Goal: Task Accomplishment & Management: Use online tool/utility

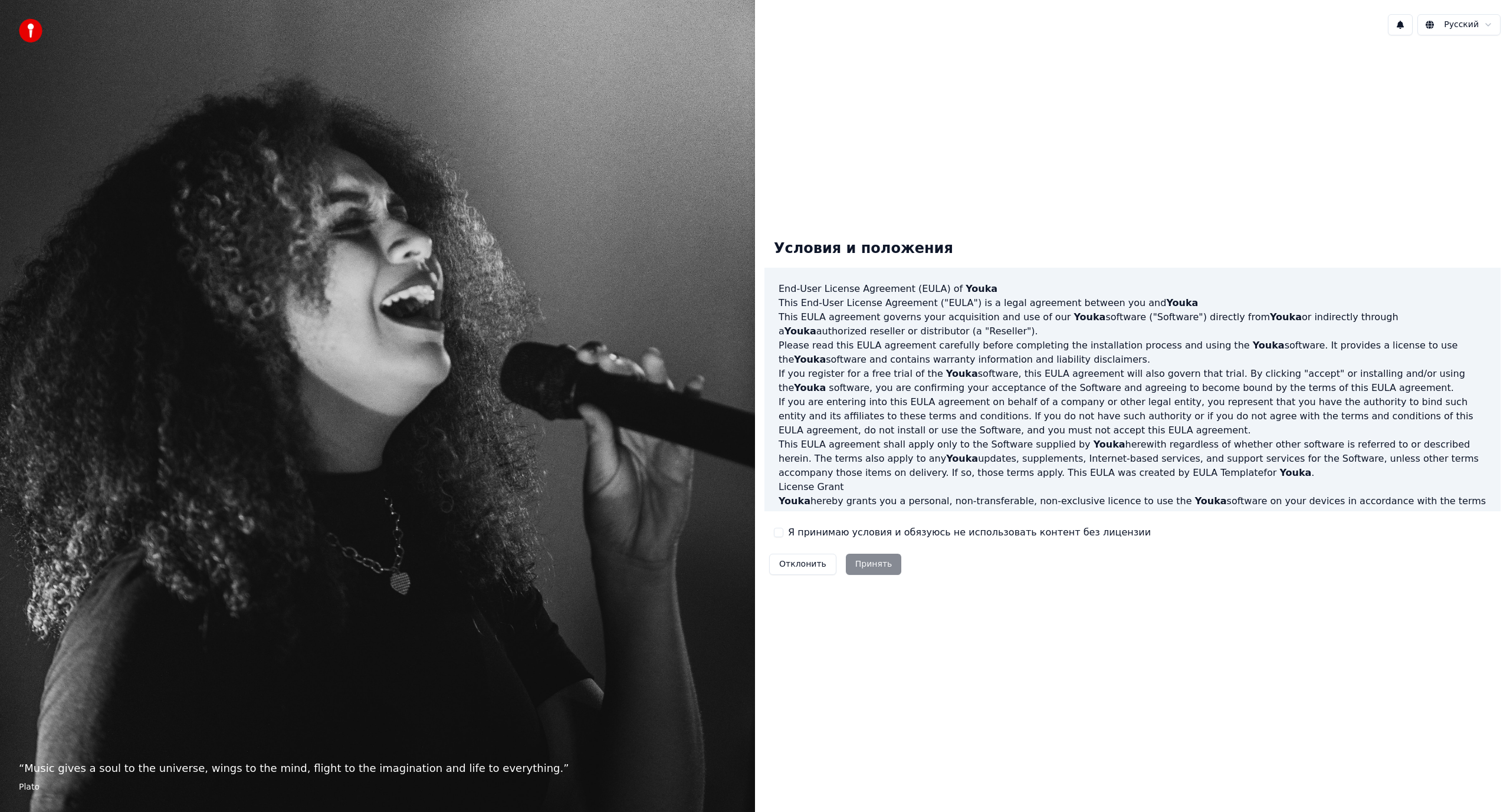
click at [874, 557] on div "Отклонить Принять" at bounding box center [835, 564] width 142 height 31
click at [867, 563] on div "Отклонить Принять" at bounding box center [835, 564] width 142 height 31
click at [868, 565] on div "Отклонить Принять" at bounding box center [835, 564] width 142 height 31
click at [869, 565] on div "Отклонить Принять" at bounding box center [835, 564] width 142 height 31
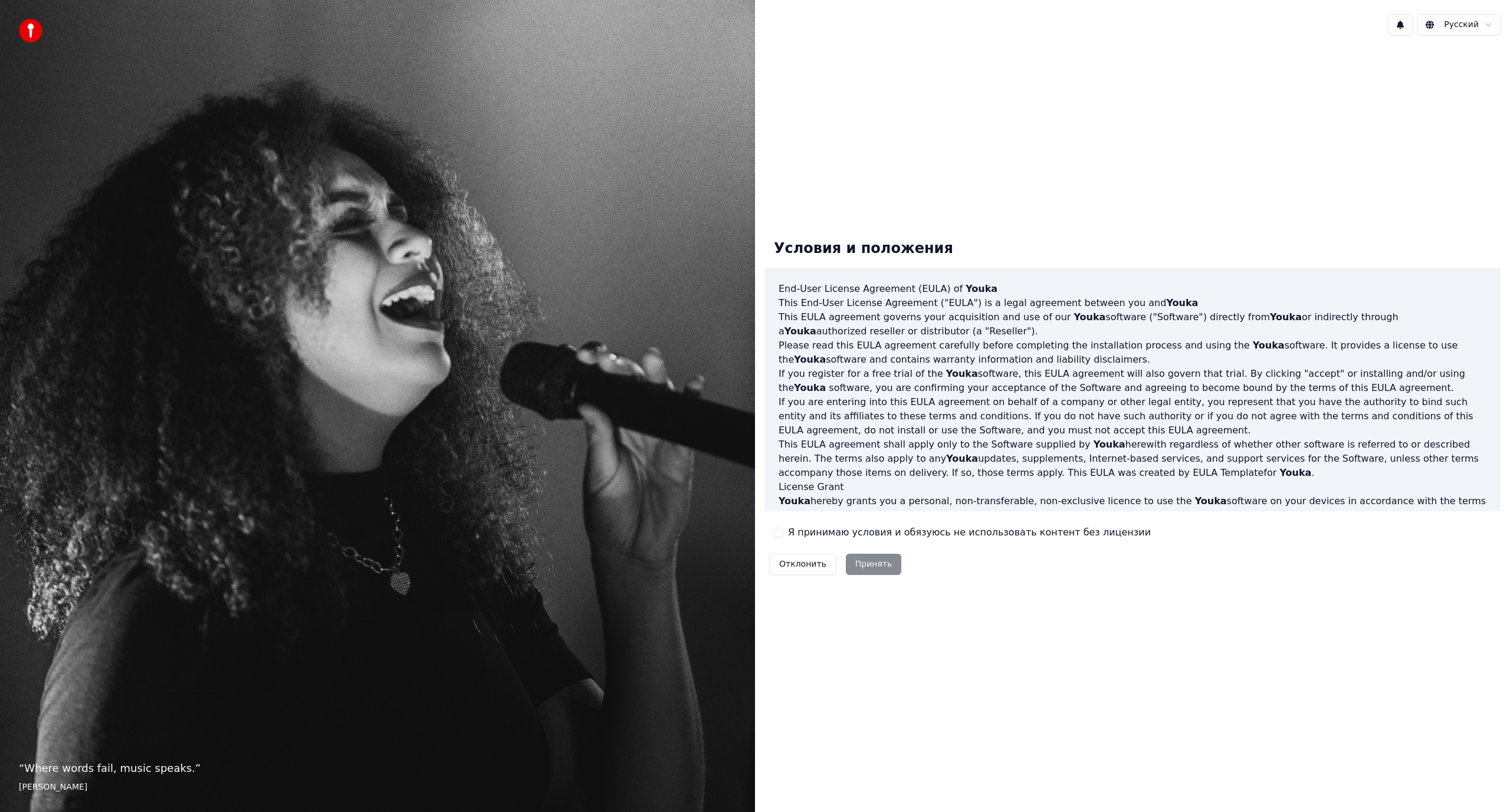
click at [783, 532] on div "Я принимаю условия и обязуюсь не использовать контент без лицензии" at bounding box center [963, 532] width 377 height 14
click at [780, 534] on button "Я принимаю условия и обязуюсь не использовать контент без лицензии" at bounding box center [779, 533] width 10 height 10
click at [872, 563] on button "Принять" at bounding box center [874, 564] width 56 height 21
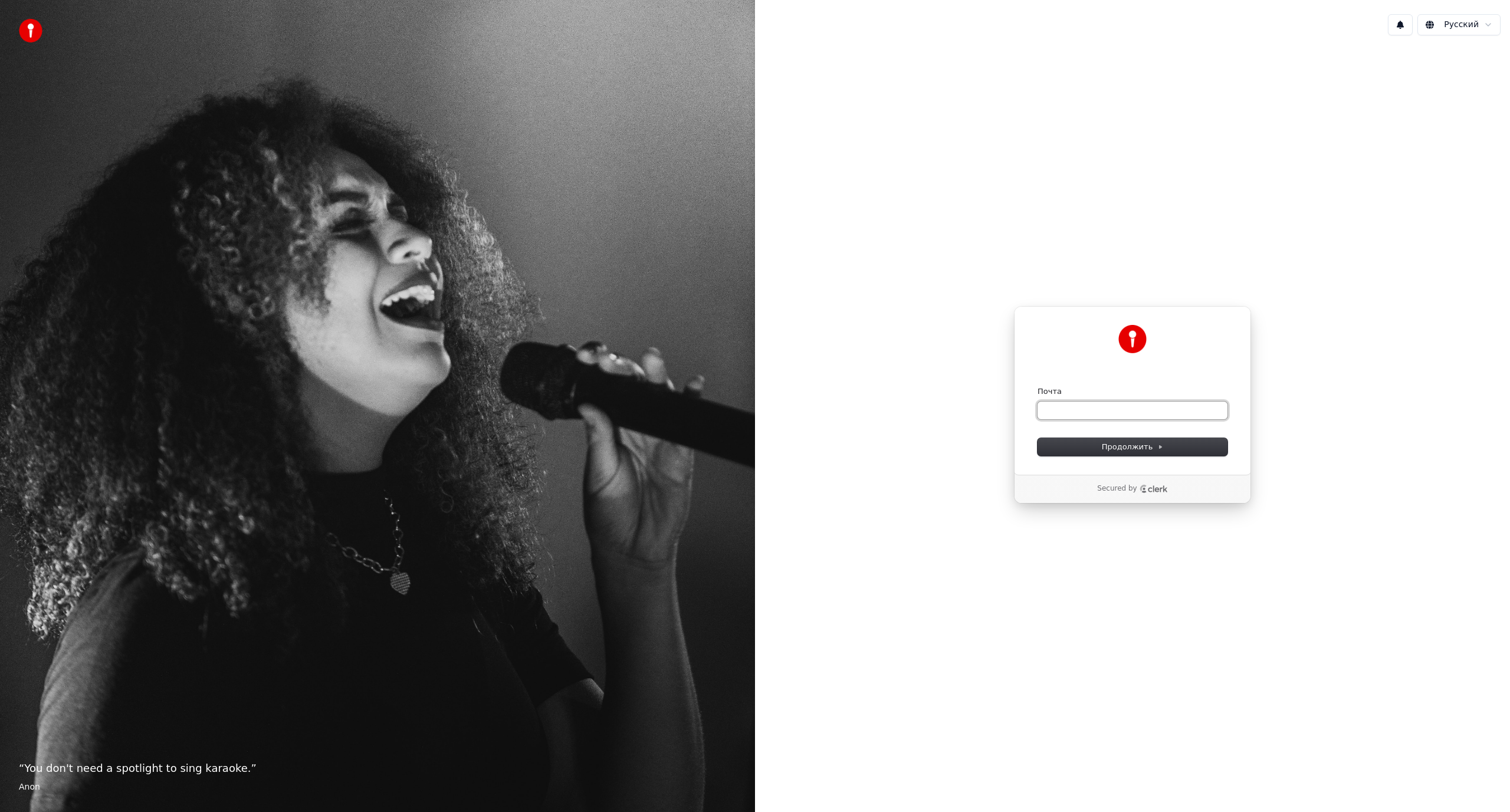
click at [1067, 409] on input "Почта" at bounding box center [1132, 410] width 190 height 18
click at [1067, 408] on input "Почта" at bounding box center [1132, 410] width 190 height 18
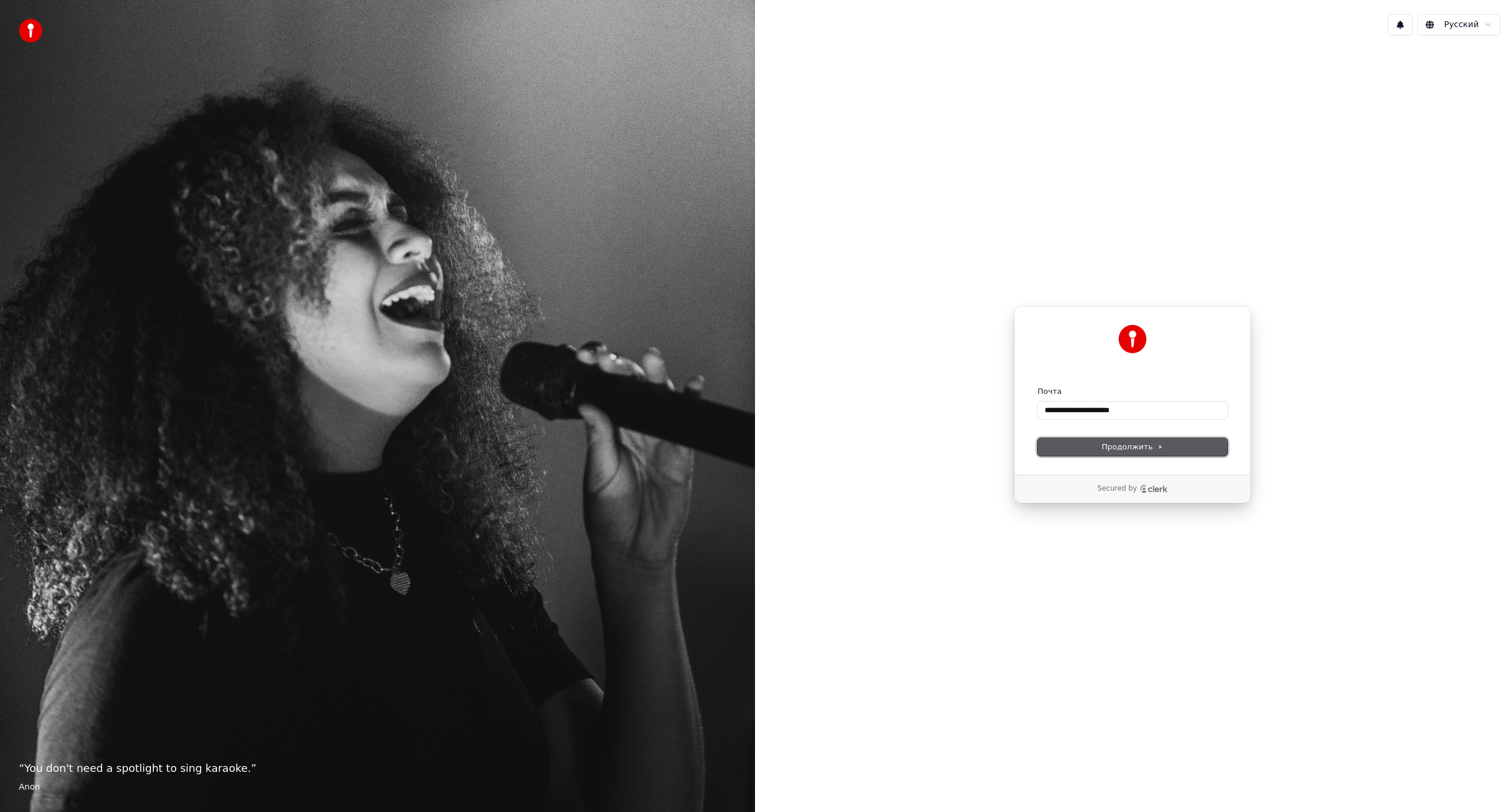
click at [1137, 447] on span "Продолжить" at bounding box center [1133, 447] width 62 height 11
type input "**********"
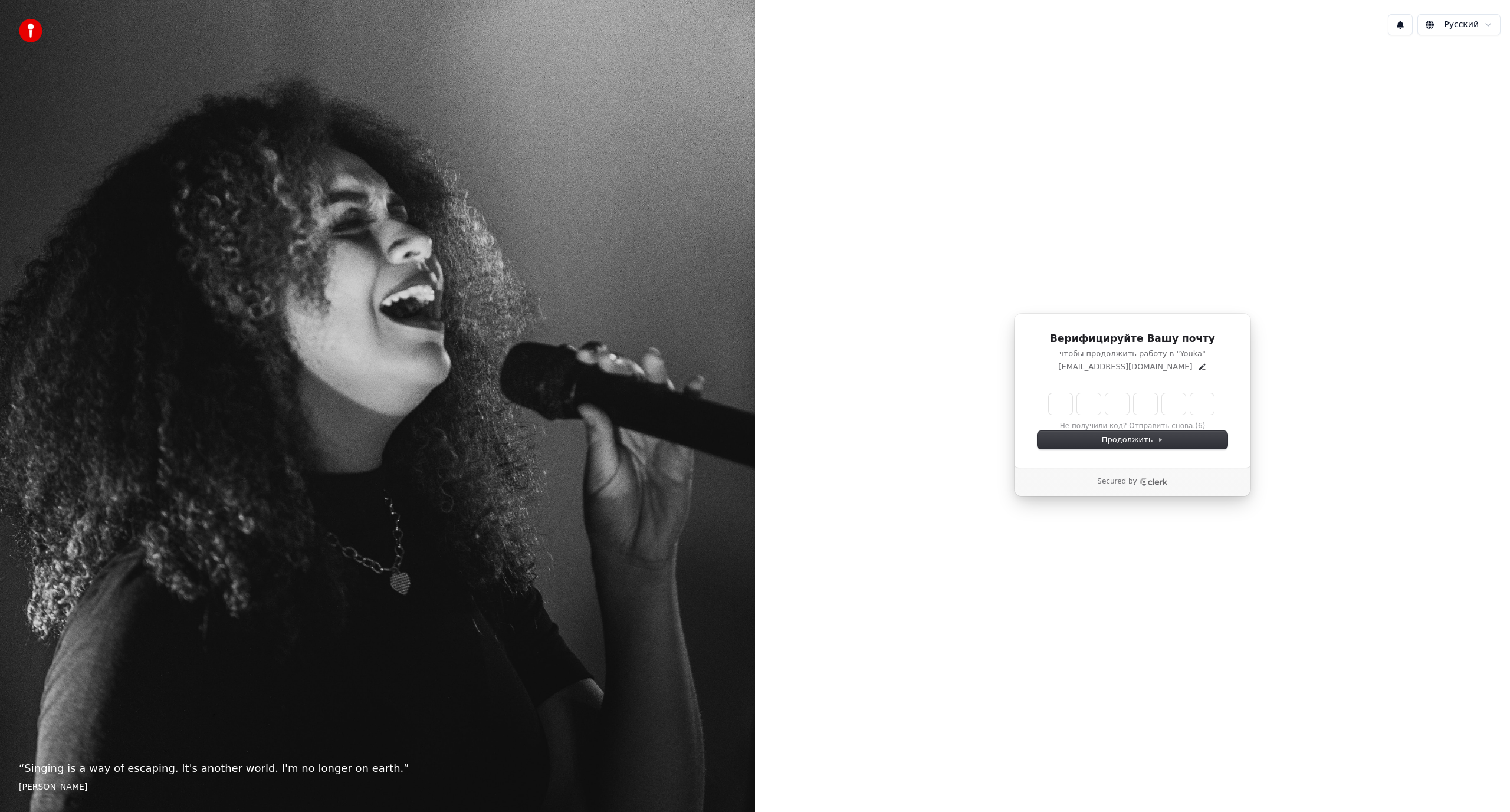
type input "******"
type input "*"
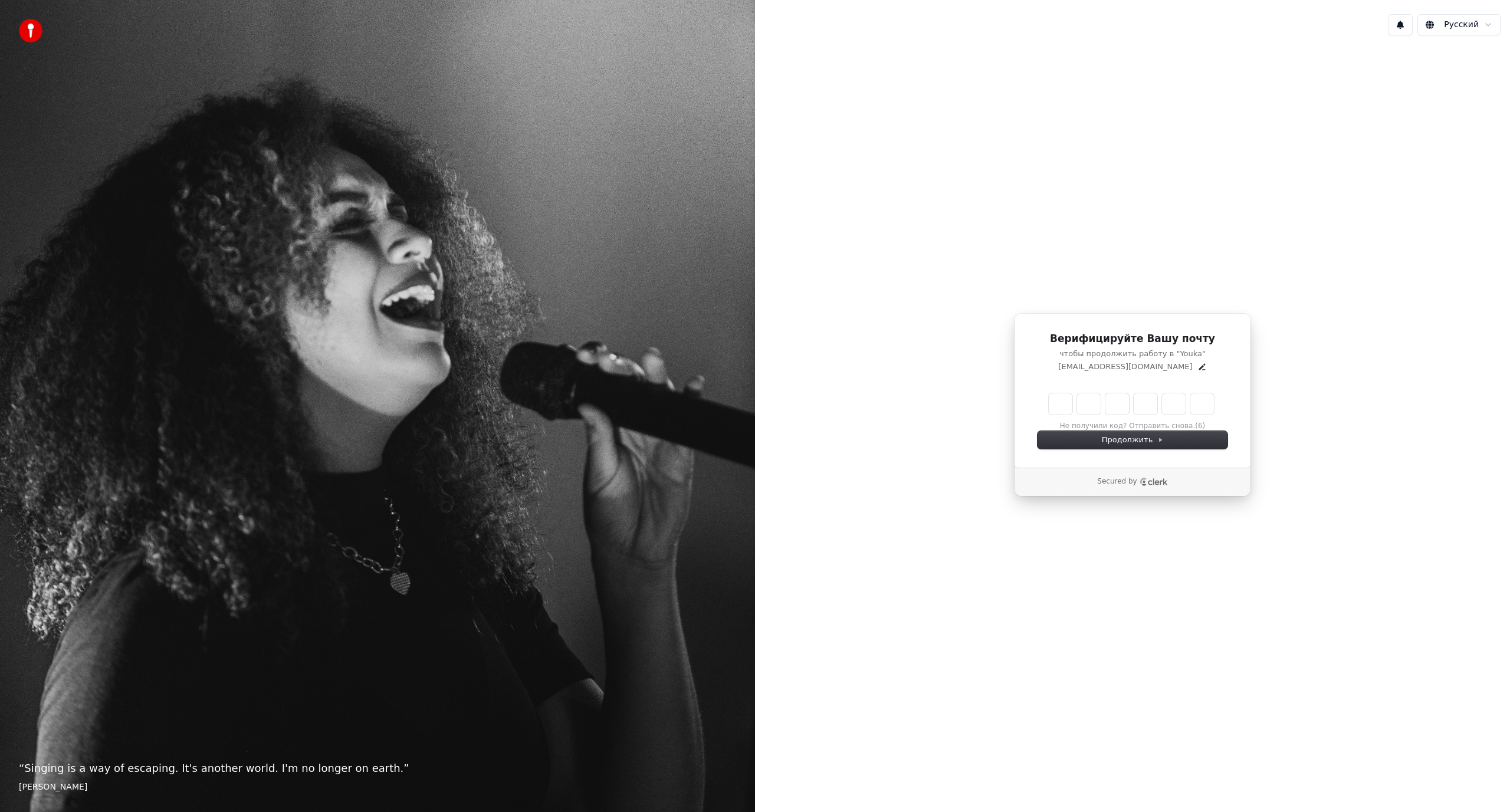
type input "*"
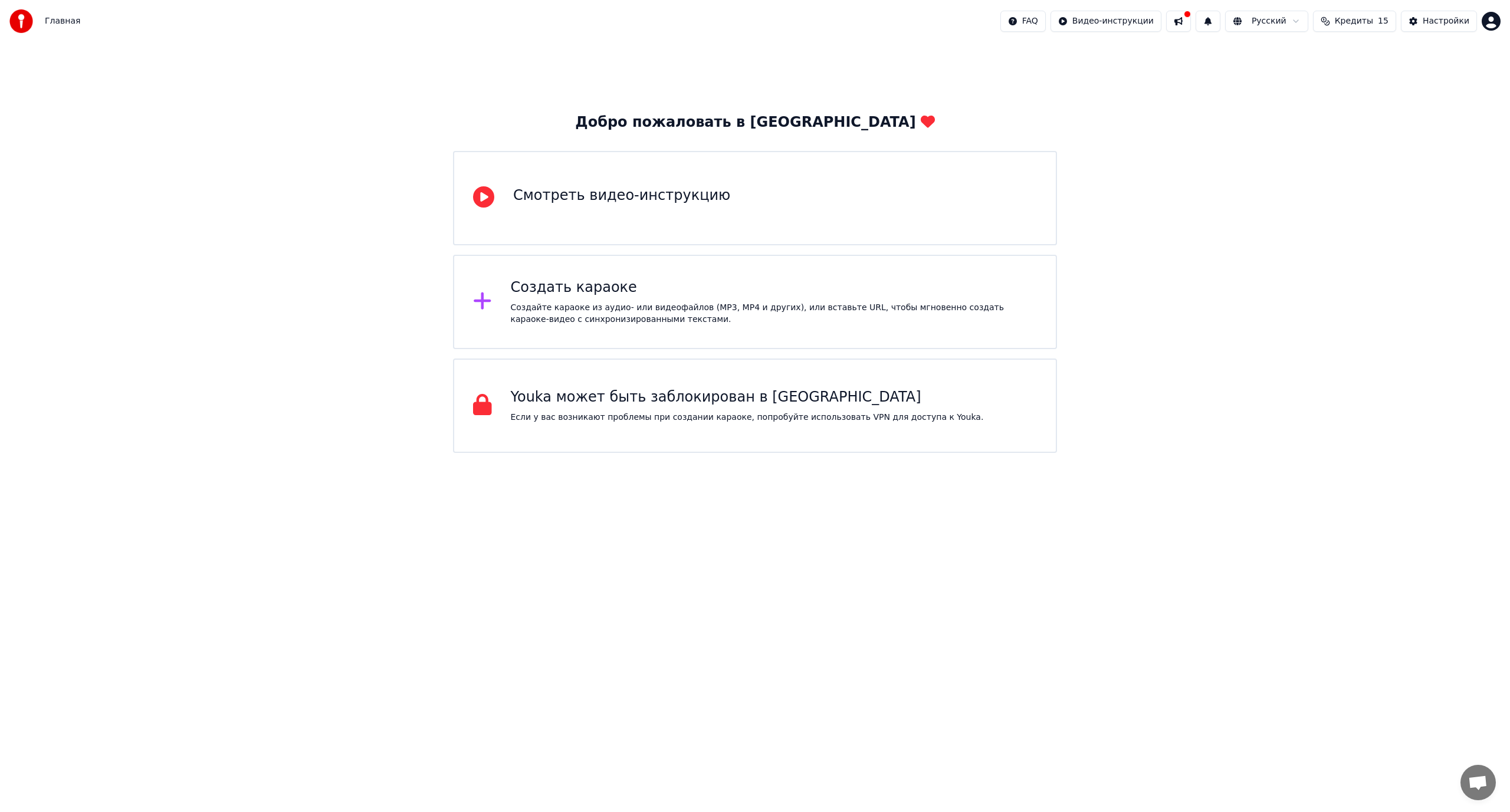
click at [481, 300] on icon at bounding box center [482, 301] width 19 height 21
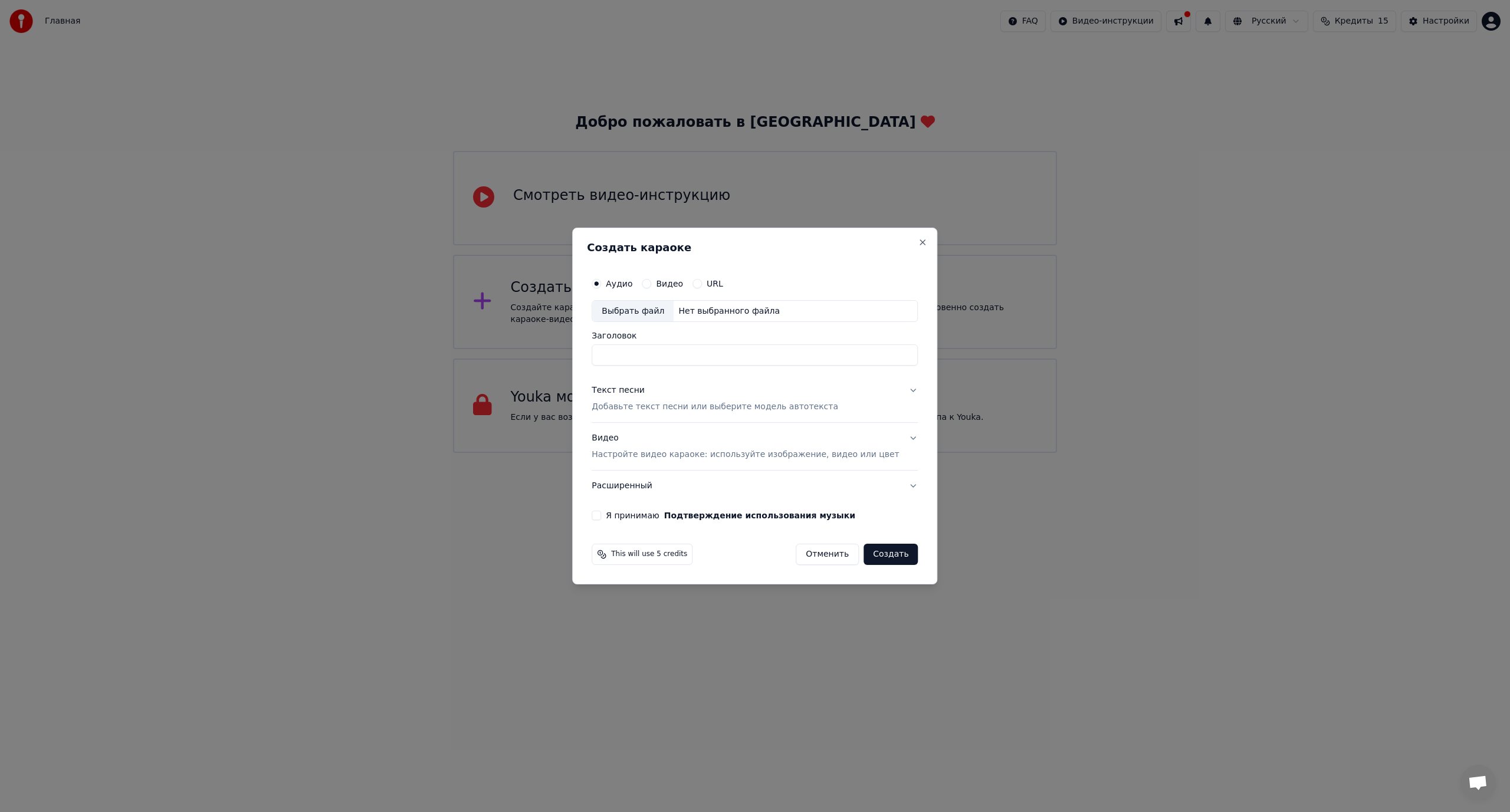
click at [661, 354] on input "Заголовок" at bounding box center [755, 355] width 326 height 21
click at [649, 310] on div "Выбрать файл" at bounding box center [633, 311] width 81 height 21
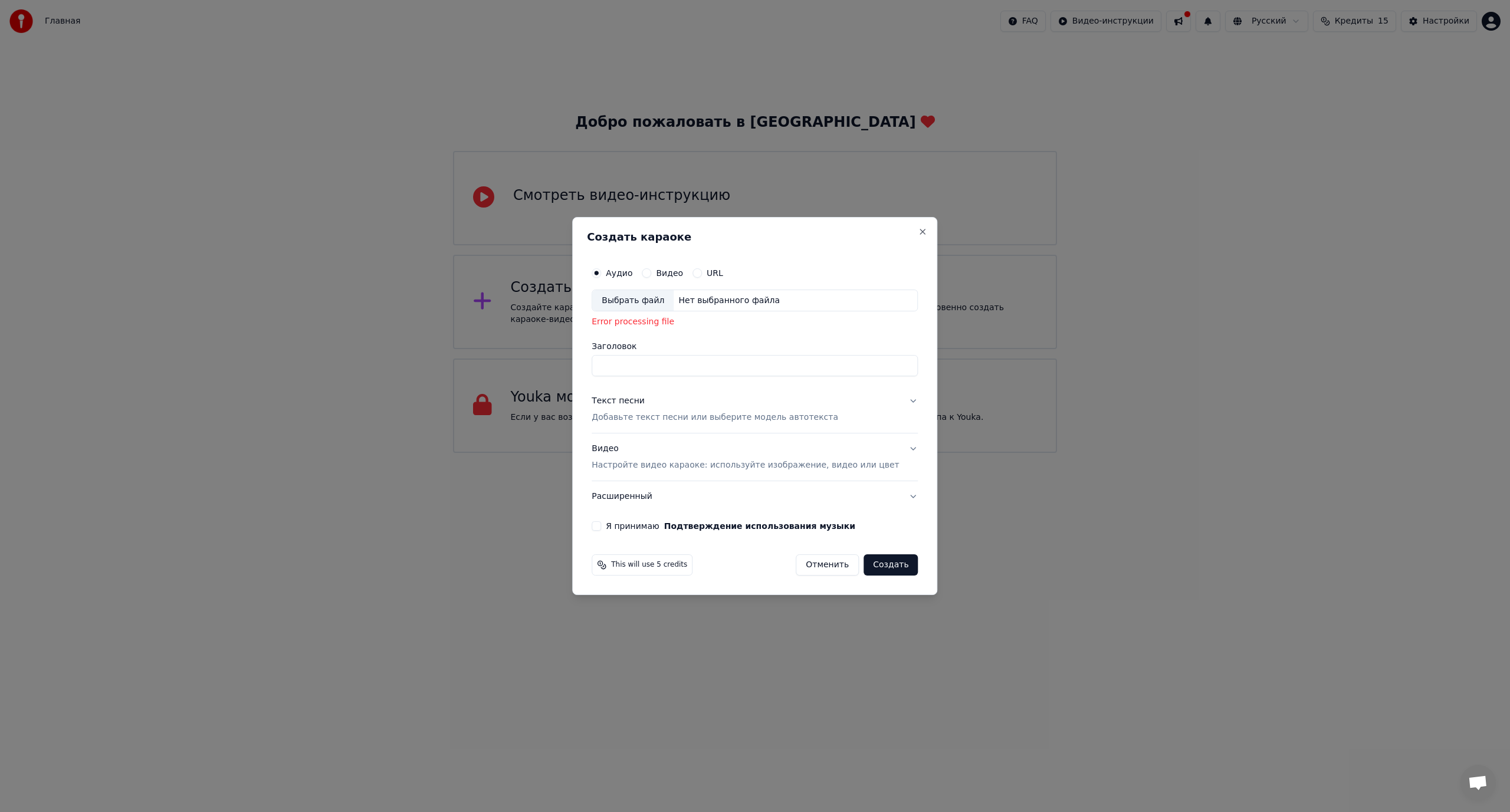
drag, startPoint x: 669, startPoint y: 324, endPoint x: 679, endPoint y: 322, distance: 10.2
click at [669, 324] on div "Error processing file" at bounding box center [755, 322] width 326 height 12
drag, startPoint x: 691, startPoint y: 322, endPoint x: 600, endPoint y: 322, distance: 91.0
click at [600, 322] on div "Создать караоке Аудио Видео URL Выбрать файл Нет выбранного файла Error process…" at bounding box center [755, 406] width 365 height 379
click at [655, 525] on label "Я принимаю Подтверждение использования музыки" at bounding box center [730, 526] width 250 height 8
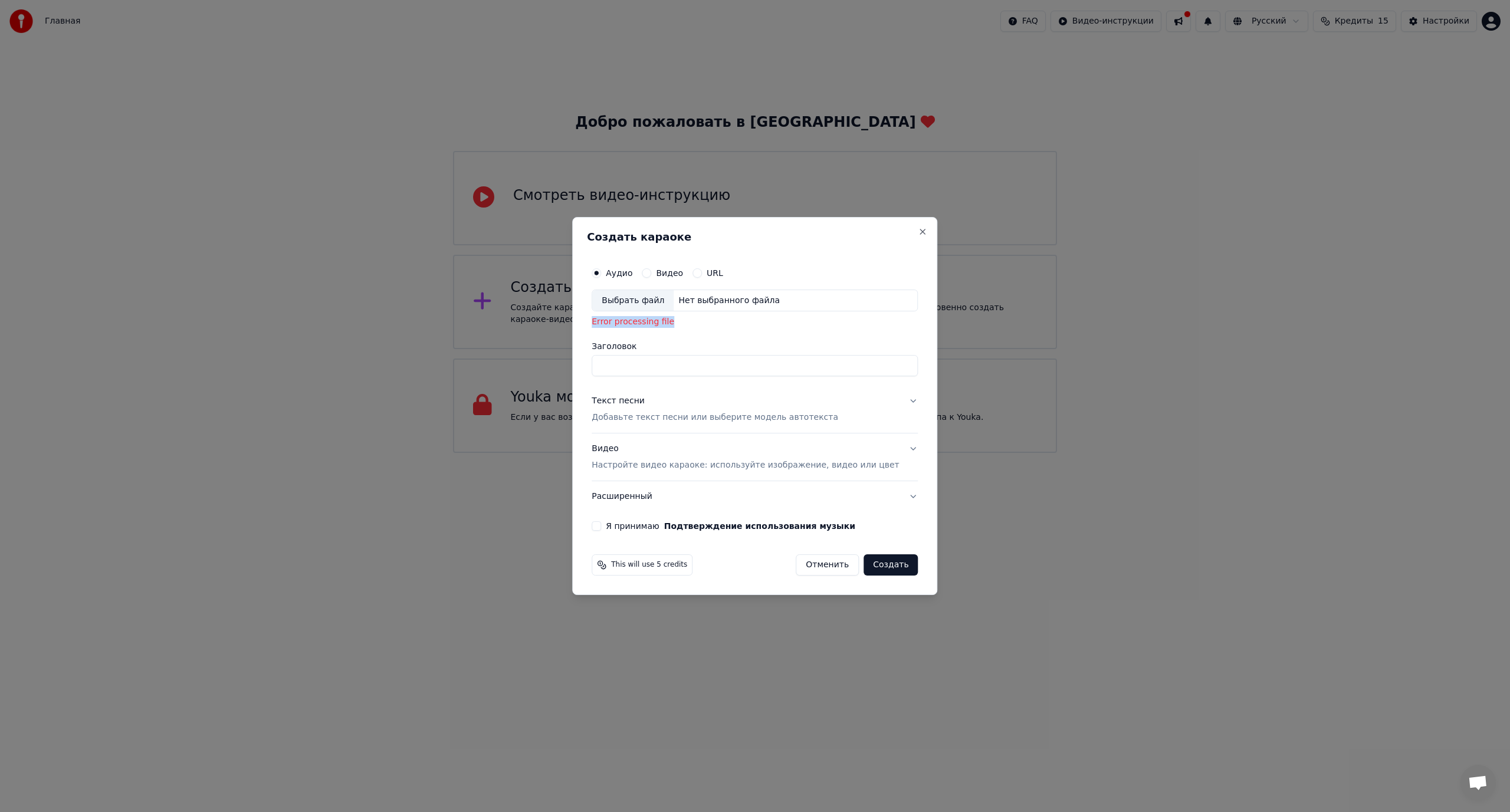
click at [601, 525] on button "Я принимаю Подтверждение использования музыки" at bounding box center [596, 526] width 10 height 10
click at [632, 364] on input "Заголовок" at bounding box center [755, 366] width 326 height 21
click at [643, 299] on div "Выбрать файл" at bounding box center [633, 301] width 81 height 21
click at [631, 342] on label "Заголовок" at bounding box center [755, 347] width 326 height 8
click at [631, 356] on input "Заголовок" at bounding box center [755, 366] width 326 height 21
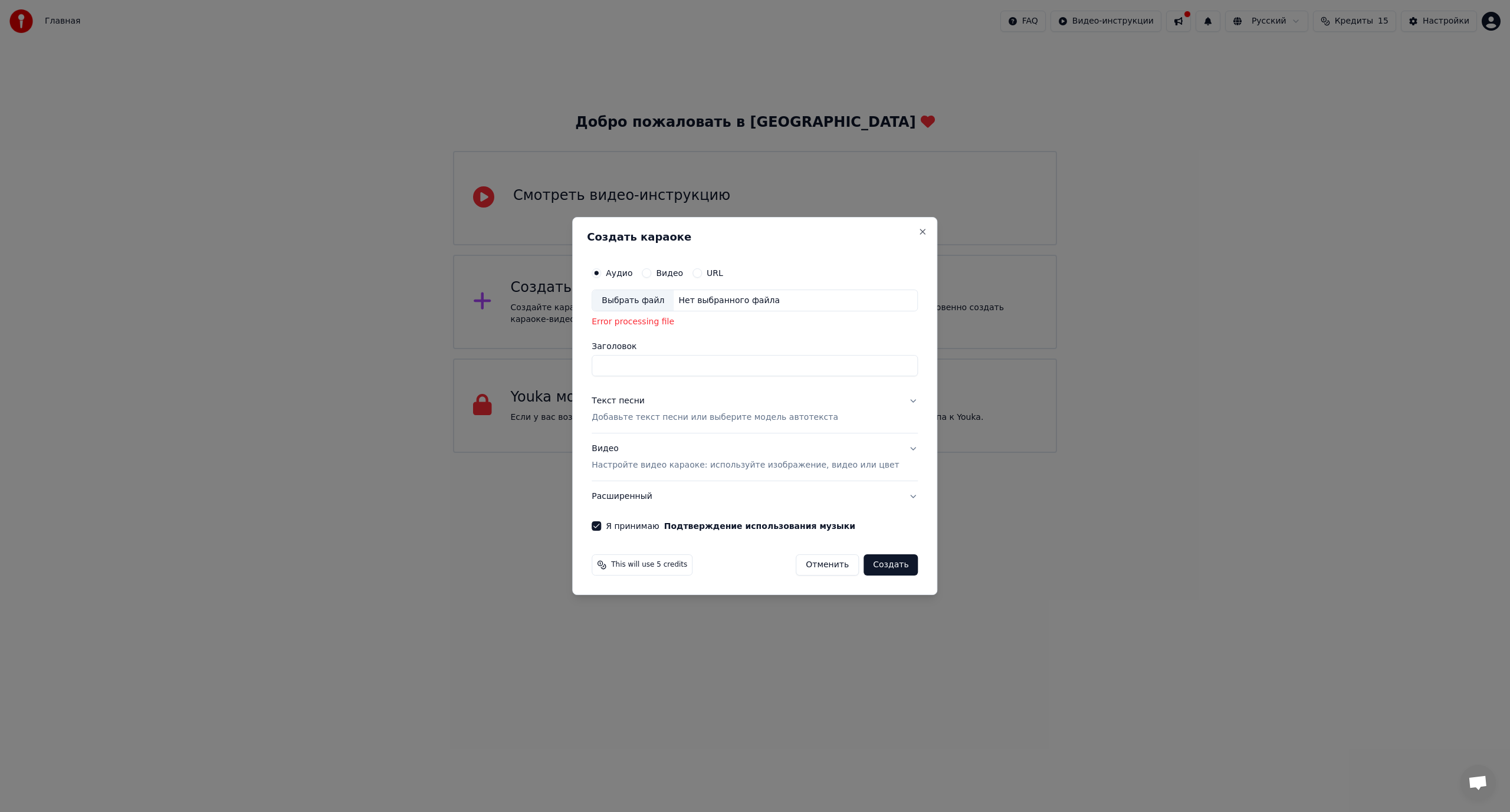
click at [638, 365] on input "Заголовок" at bounding box center [755, 366] width 326 height 21
type input "*"
type input "********"
click at [644, 419] on p "Добавьте текст песни или выберите модель автотекста" at bounding box center [715, 418] width 247 height 12
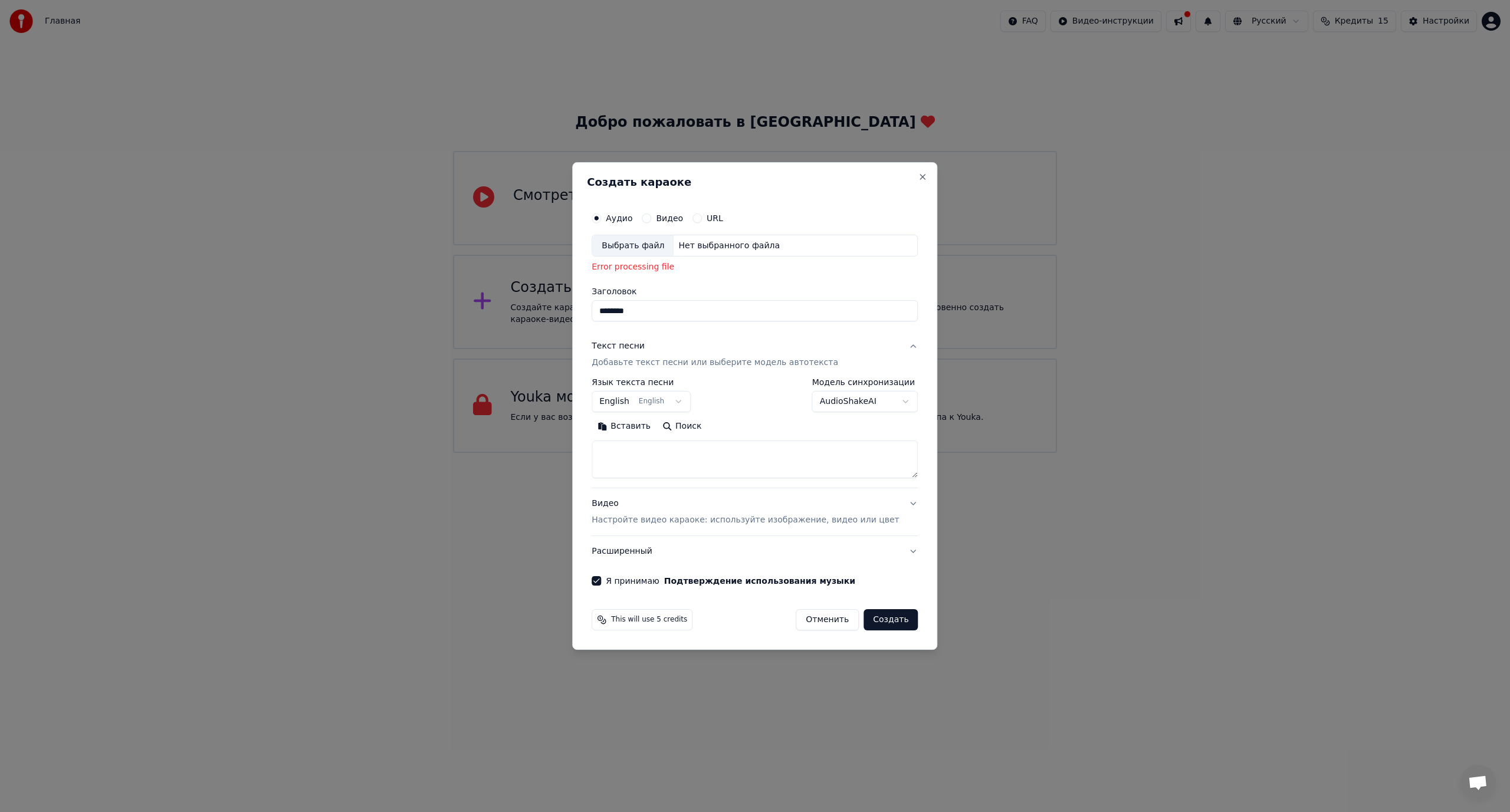
click at [687, 401] on body "Главная FAQ Видео-инструкции Русский Кредиты 15 Настройки Добро пожаловать в Yo…" at bounding box center [755, 226] width 1510 height 453
select select "**"
click at [639, 425] on button "Вставить" at bounding box center [624, 426] width 65 height 19
type textarea "******"
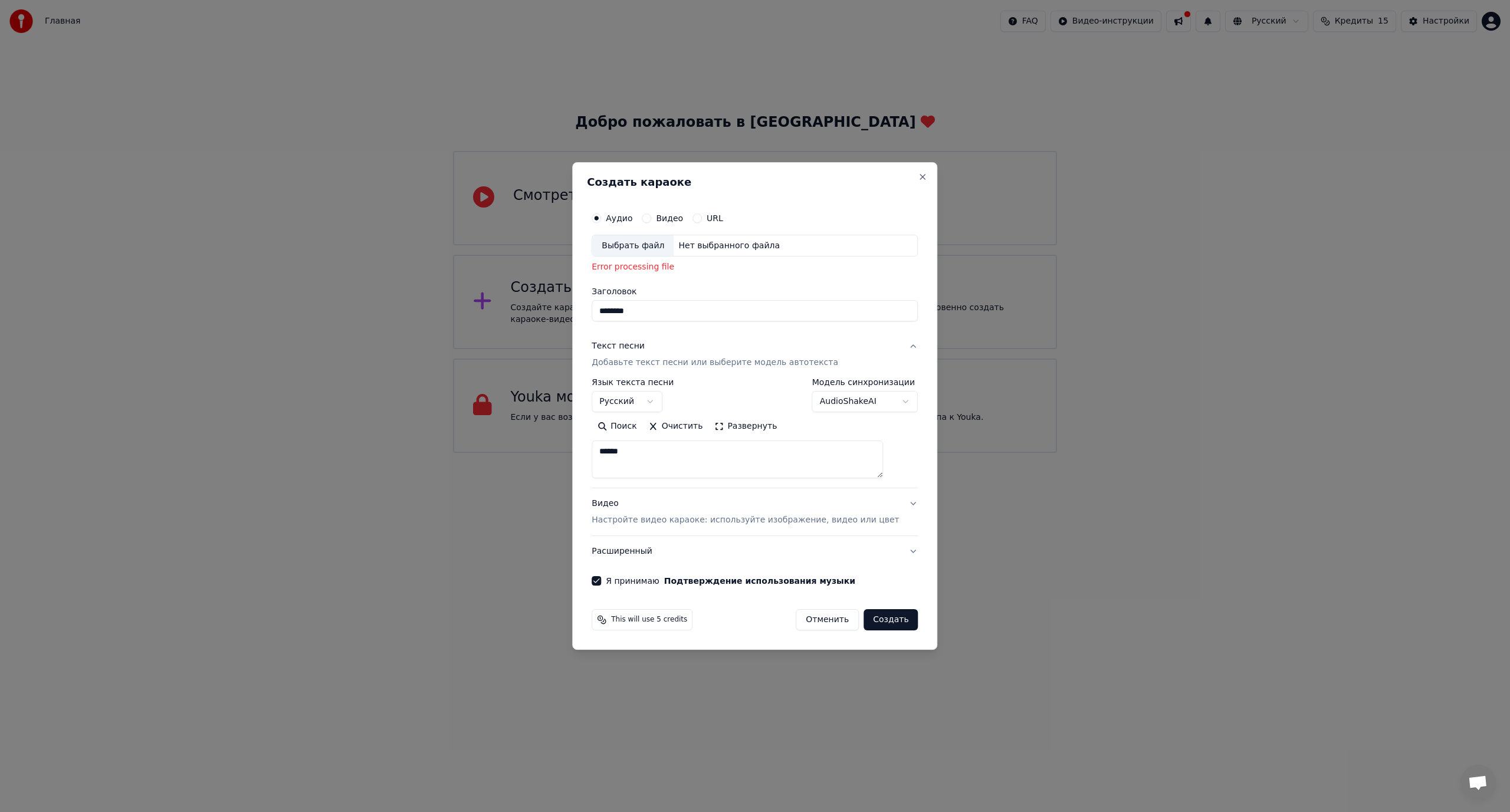
drag, startPoint x: 666, startPoint y: 447, endPoint x: 560, endPoint y: 469, distance: 108.3
click at [560, 453] on body "Главная FAQ Видео-инструкции Русский Кредиты 15 Настройки Добро пожаловать в Yo…" at bounding box center [755, 226] width 1510 height 453
click at [647, 424] on button "Вставить" at bounding box center [624, 426] width 65 height 19
click at [683, 267] on div "Error processing file" at bounding box center [755, 267] width 326 height 12
click at [677, 361] on p "Добавьте текст песни или выберите модель автотекста" at bounding box center [715, 363] width 247 height 12
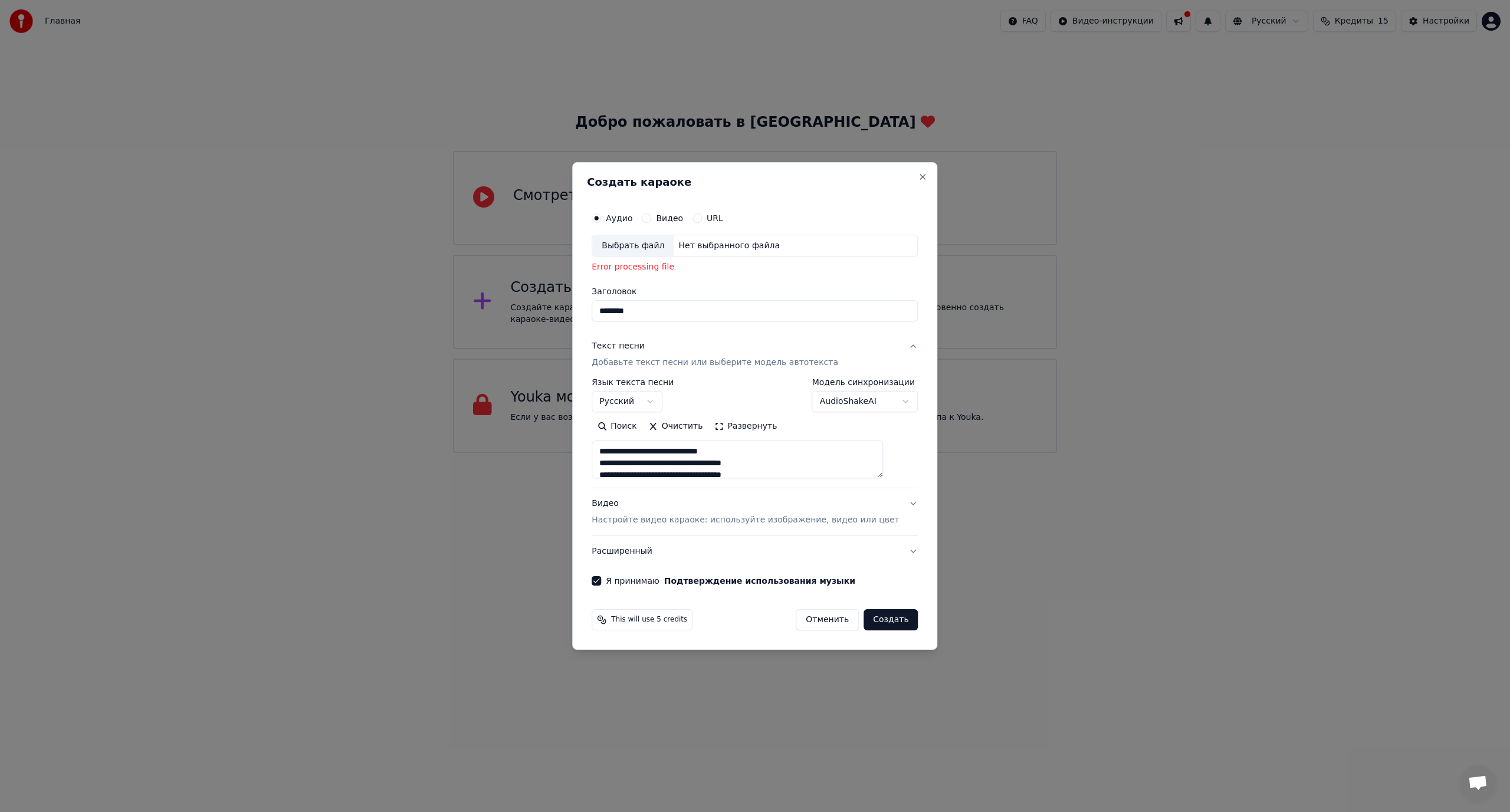
type textarea "**********"
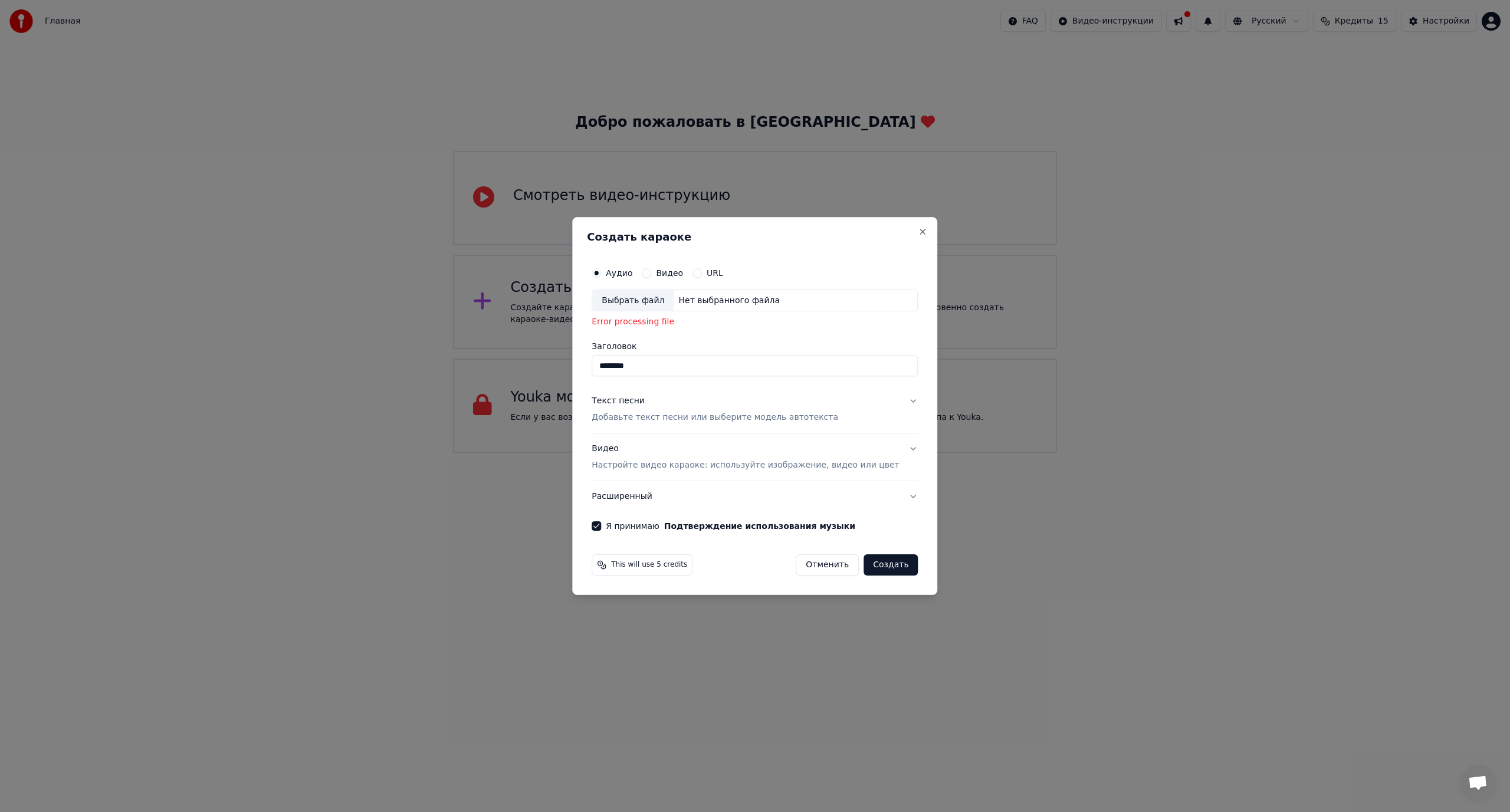
click at [663, 418] on p "Добавьте текст песни или выберите модель автотекста" at bounding box center [715, 418] width 247 height 12
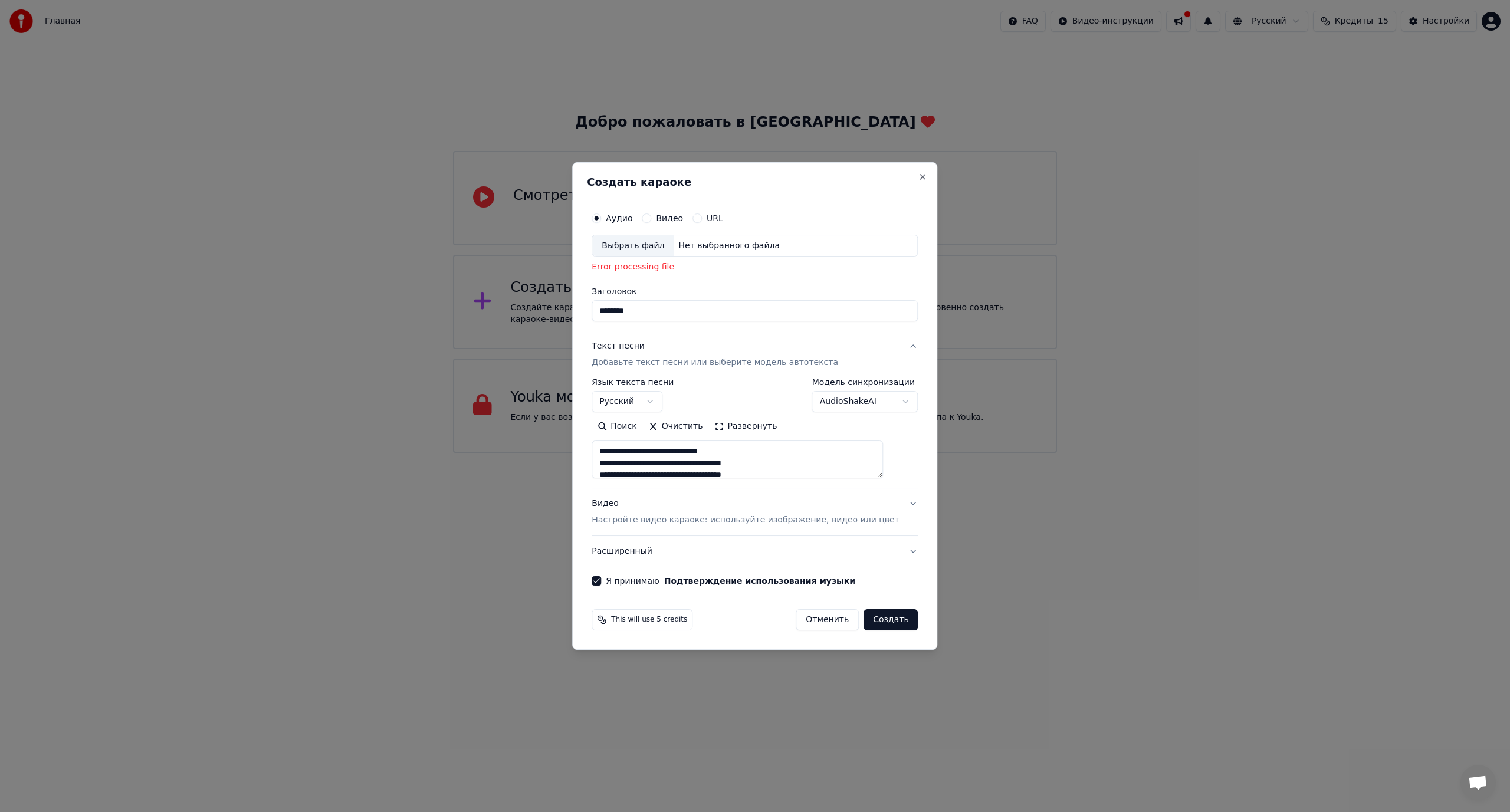
click at [785, 521] on p "Настройте видео караоке: используйте изображение, видео или цвет" at bounding box center [745, 519] width 307 height 12
type textarea "**********"
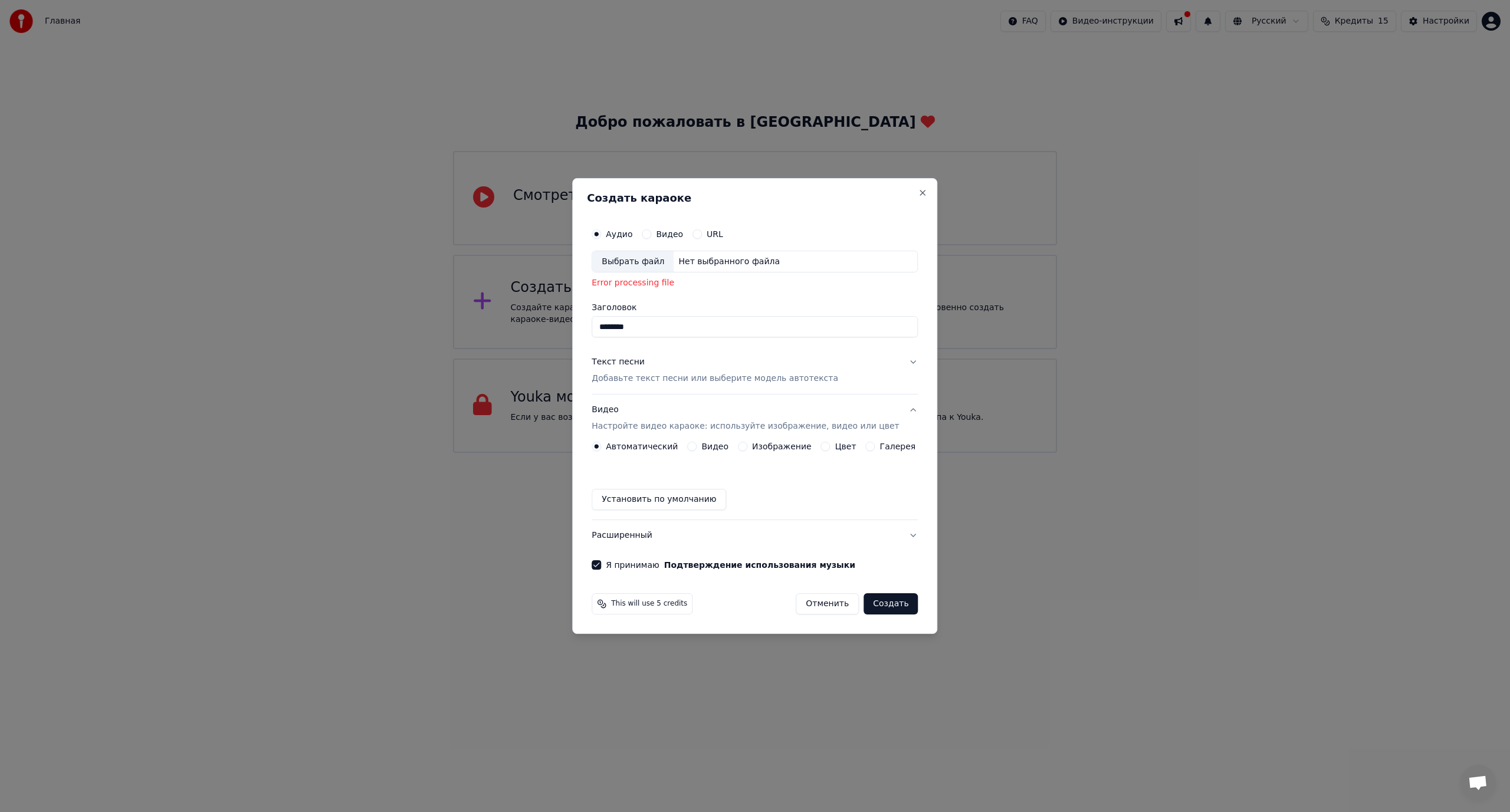
click at [881, 601] on button "Создать" at bounding box center [890, 604] width 55 height 21
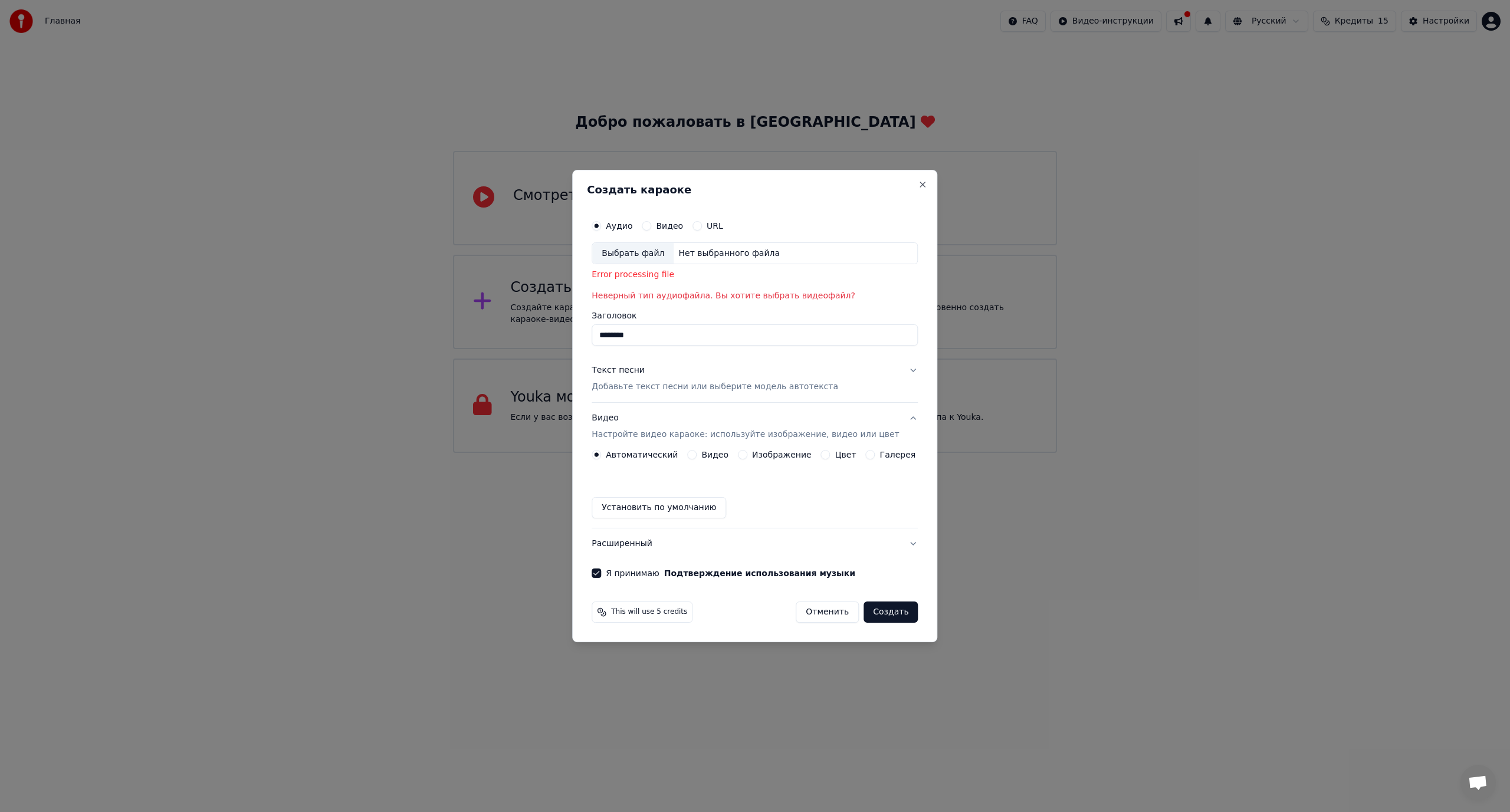
click at [879, 613] on button "Создать" at bounding box center [890, 611] width 55 height 21
click at [623, 224] on label "Аудио" at bounding box center [619, 226] width 27 height 8
click at [601, 224] on button "Аудио" at bounding box center [596, 226] width 10 height 10
click at [599, 224] on circle "button" at bounding box center [596, 225] width 4 height 4
click at [681, 223] on label "Видео" at bounding box center [669, 226] width 27 height 8
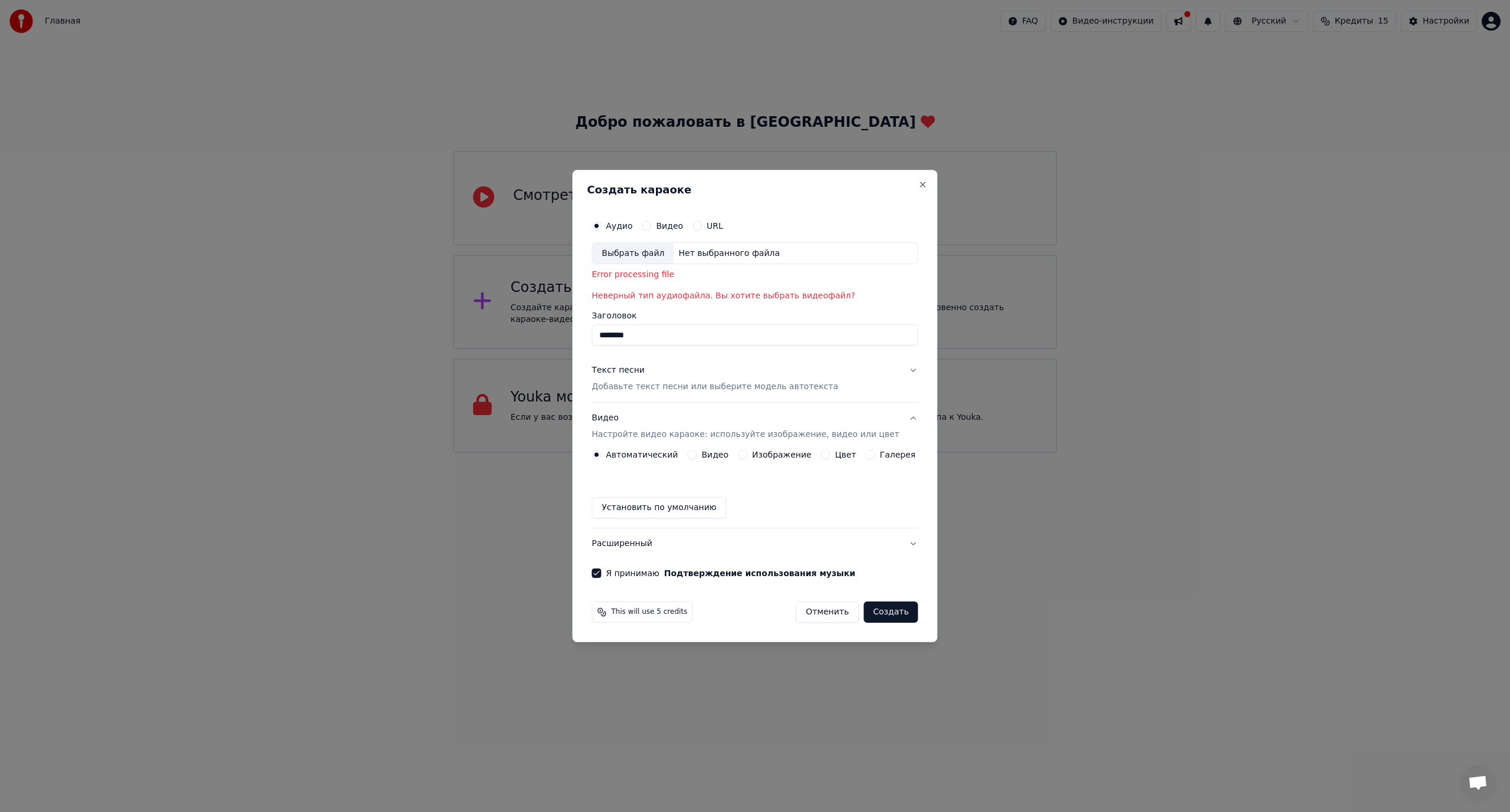
click at [651, 223] on button "Видео" at bounding box center [647, 226] width 10 height 10
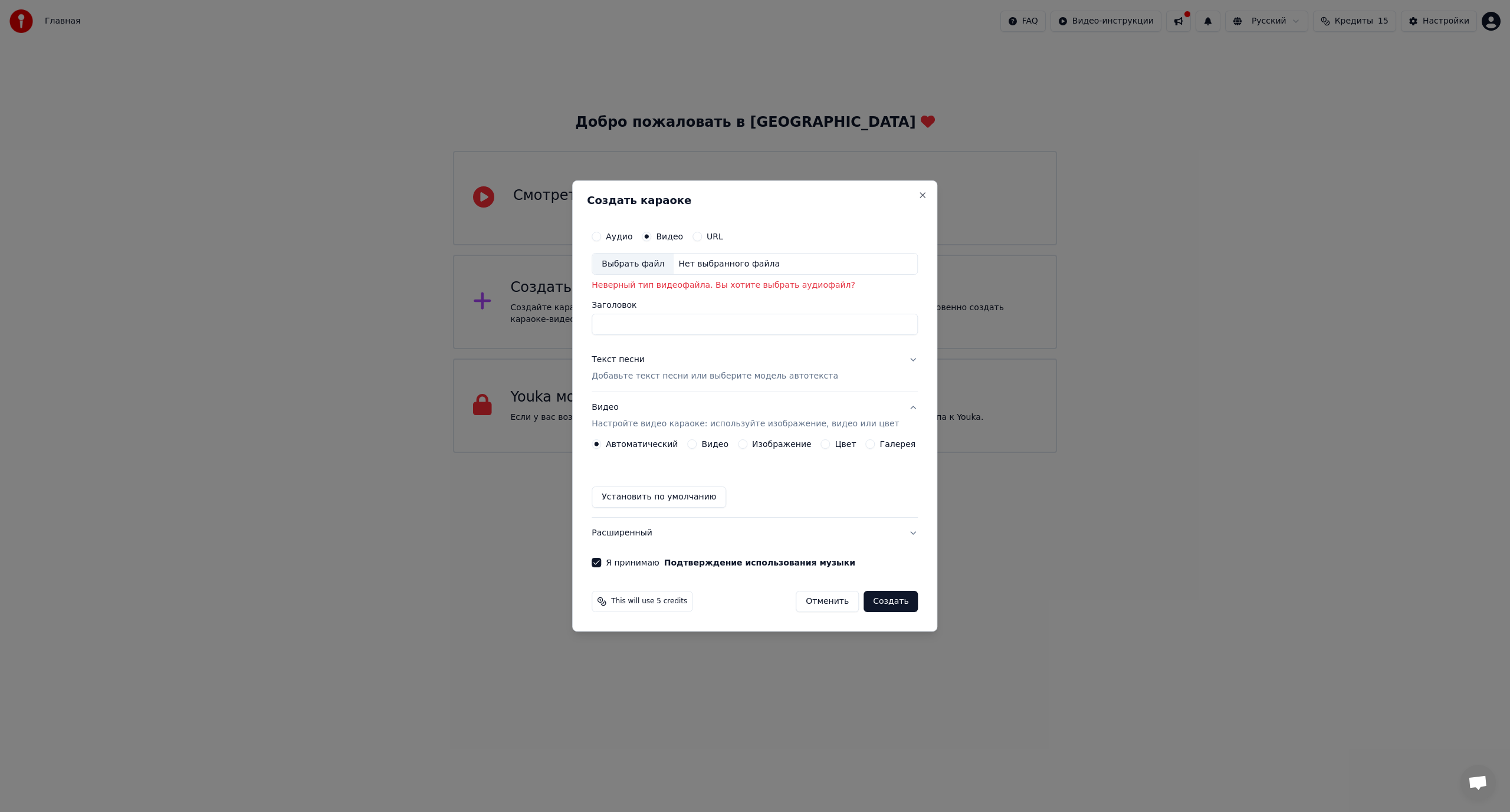
click at [601, 235] on button "Аудио" at bounding box center [596, 236] width 10 height 10
click at [652, 285] on p "Неверный тип аудиофайла. Вы хотите выбрать видеофайл?" at bounding box center [755, 285] width 326 height 12
click at [632, 261] on div "Выбрать файл" at bounding box center [633, 264] width 81 height 21
type input "**********"
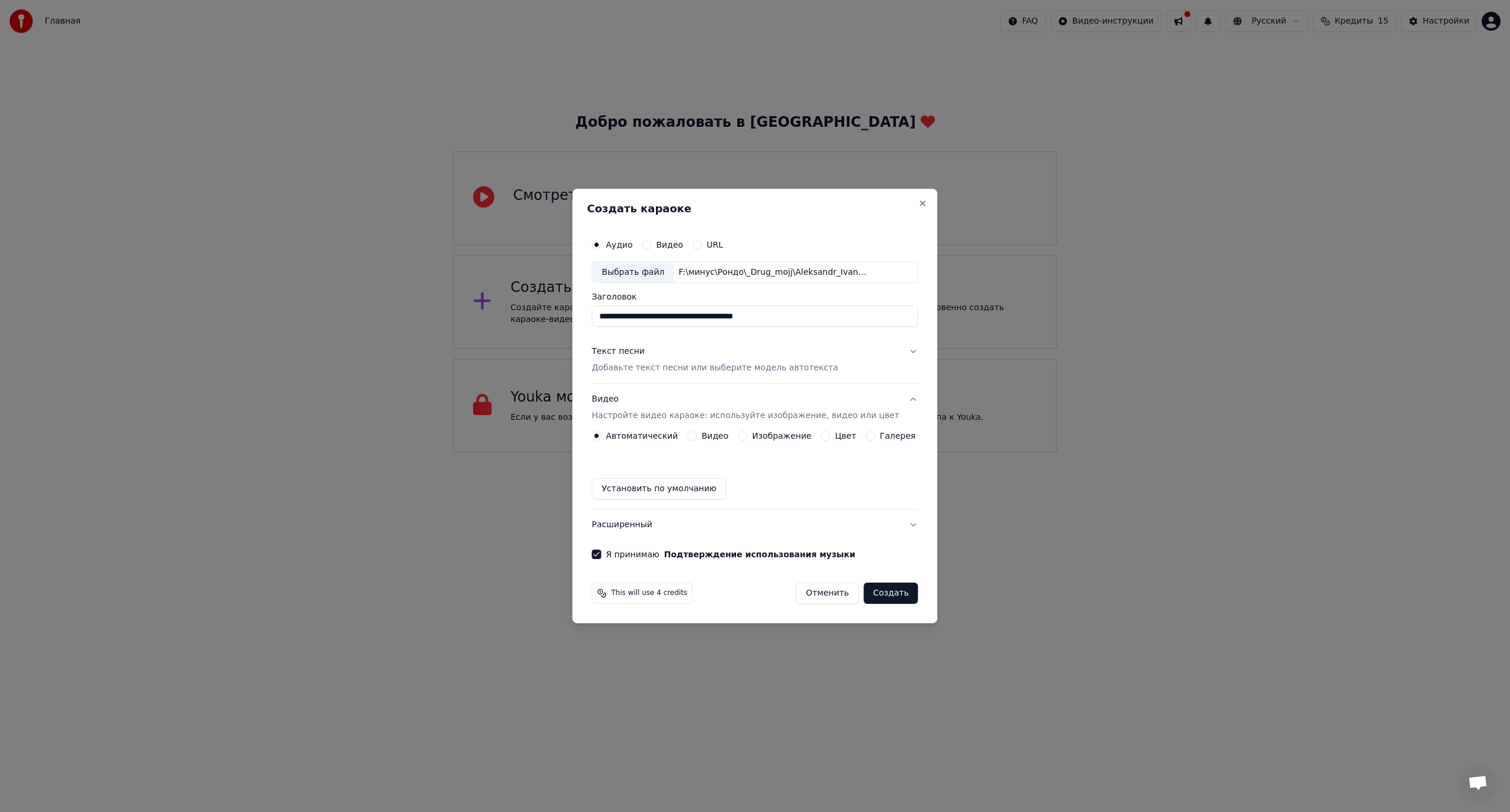
click at [881, 594] on button "Создать" at bounding box center [890, 593] width 55 height 21
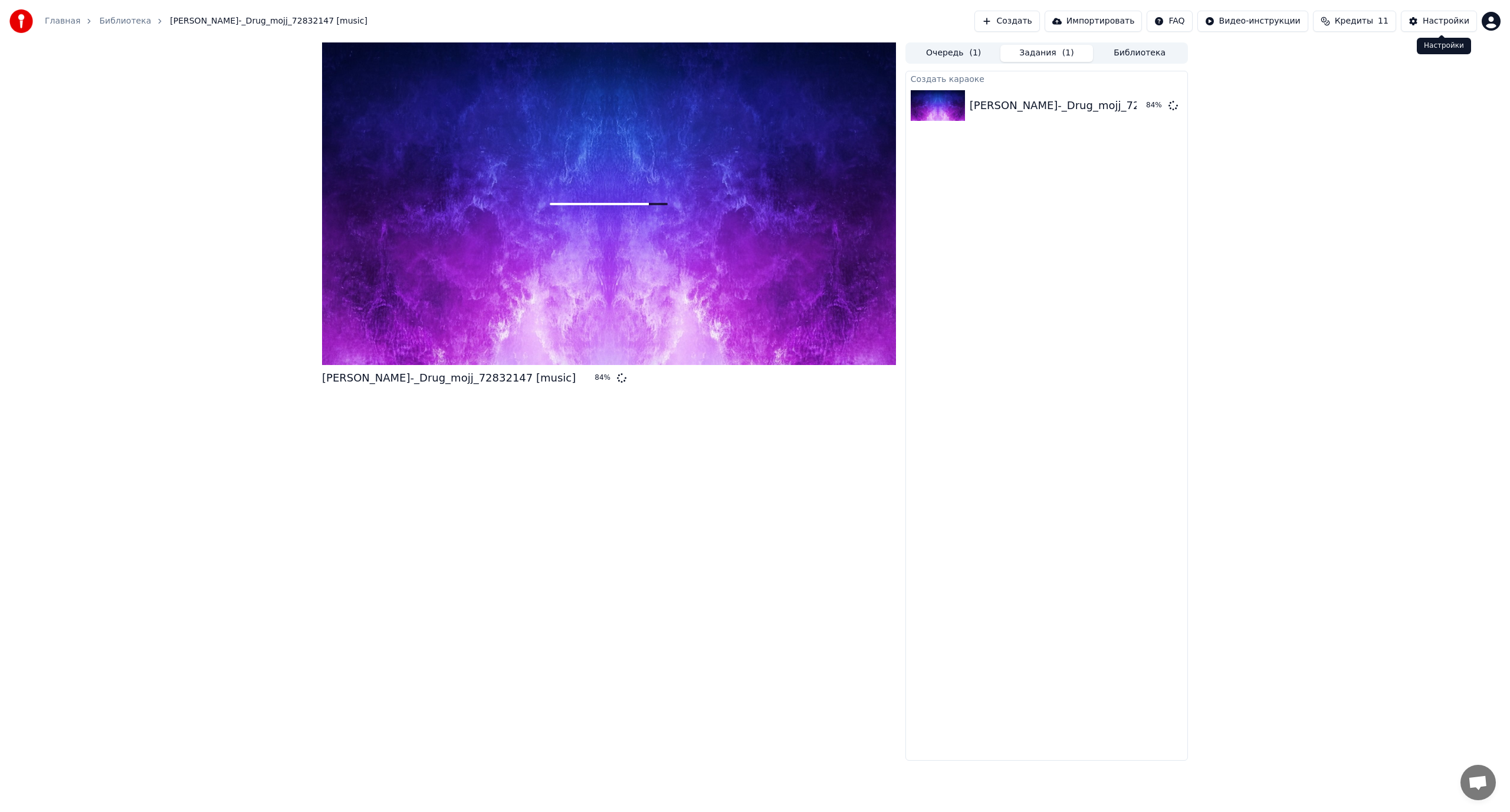
click at [1449, 22] on div "Настройки" at bounding box center [1446, 21] width 47 height 12
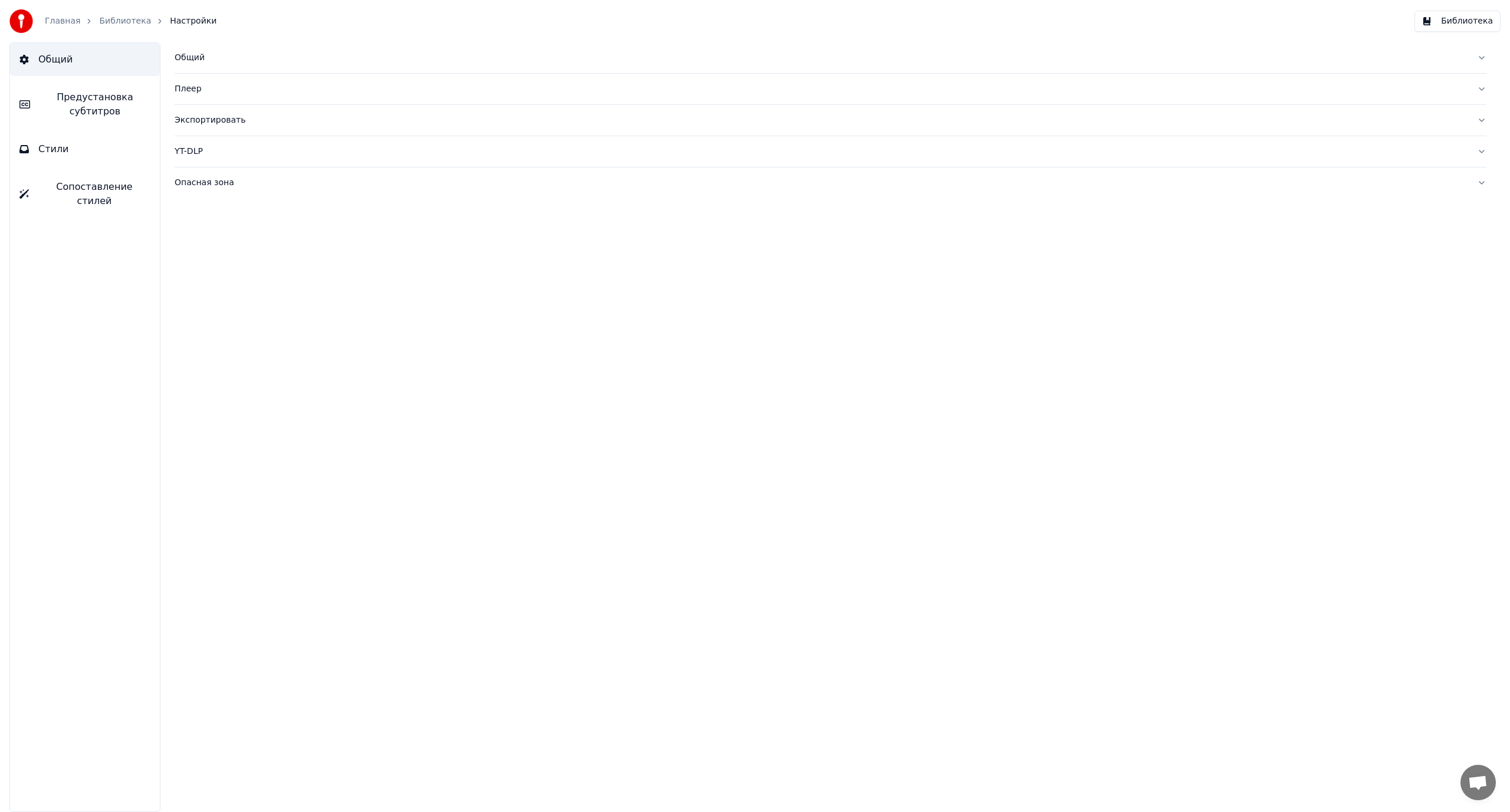
click at [60, 19] on link "Главная" at bounding box center [62, 21] width 35 height 12
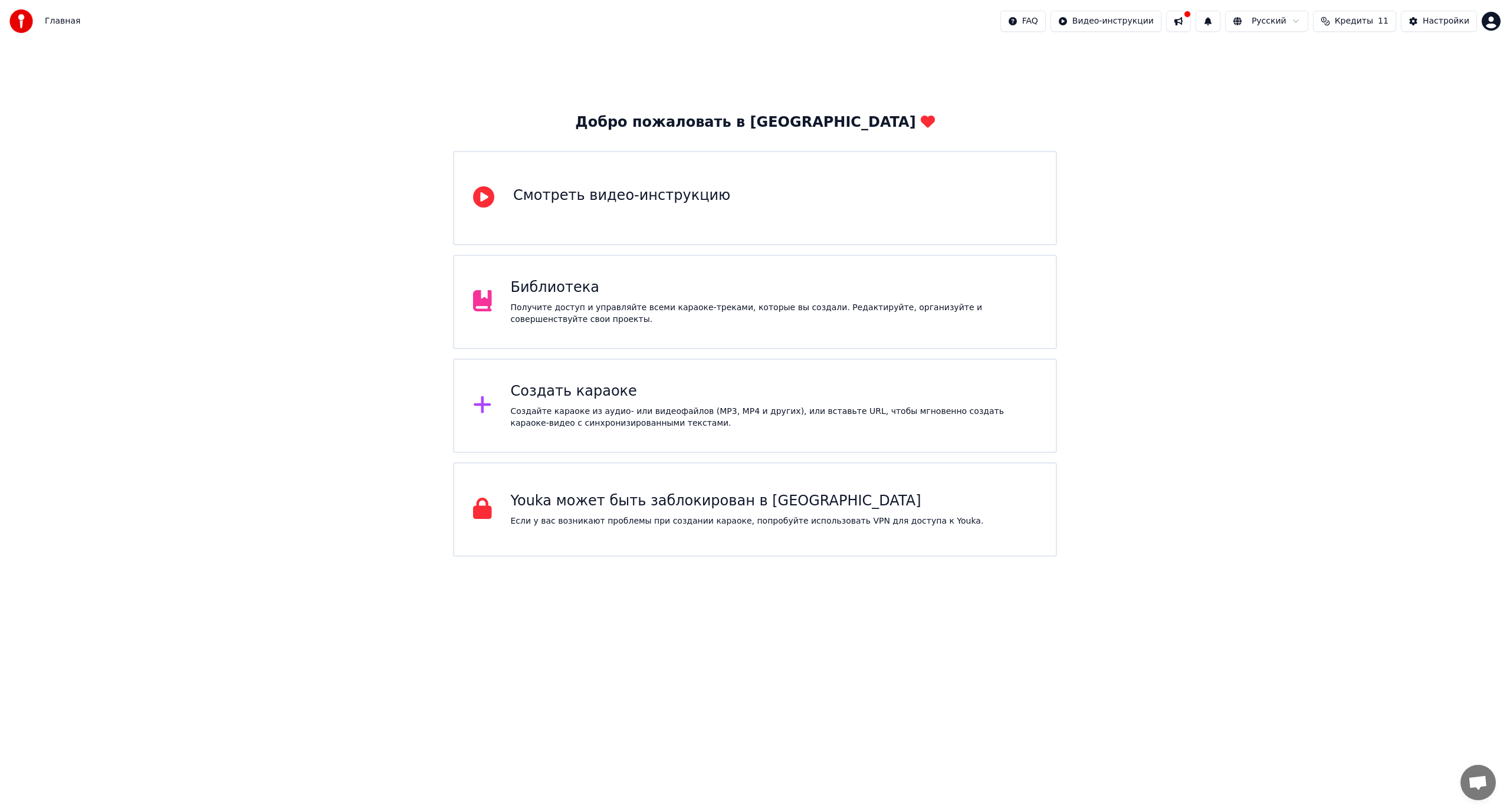
click at [1191, 19] on button at bounding box center [1178, 21] width 25 height 21
click at [1492, 21] on html "Главная FAQ Видео-инструкции Русский Кредиты 11 Настройки Добро пожаловать в Yo…" at bounding box center [755, 278] width 1510 height 556
click at [1200, 14] on html "Главная FAQ Видео-инструкции Русский Кредиты 11 Настройки Добро пожаловать в Yo…" at bounding box center [755, 278] width 1510 height 556
click at [1142, 19] on html "Главная FAQ Видео-инструкции Русский Кредиты 11 Настройки Добро пожаловать в Yo…" at bounding box center [755, 278] width 1510 height 556
click at [1050, 16] on html "Главная FAQ Видео-инструкции Русский Кредиты 11 Настройки Добро пожаловать в Yo…" at bounding box center [755, 278] width 1510 height 556
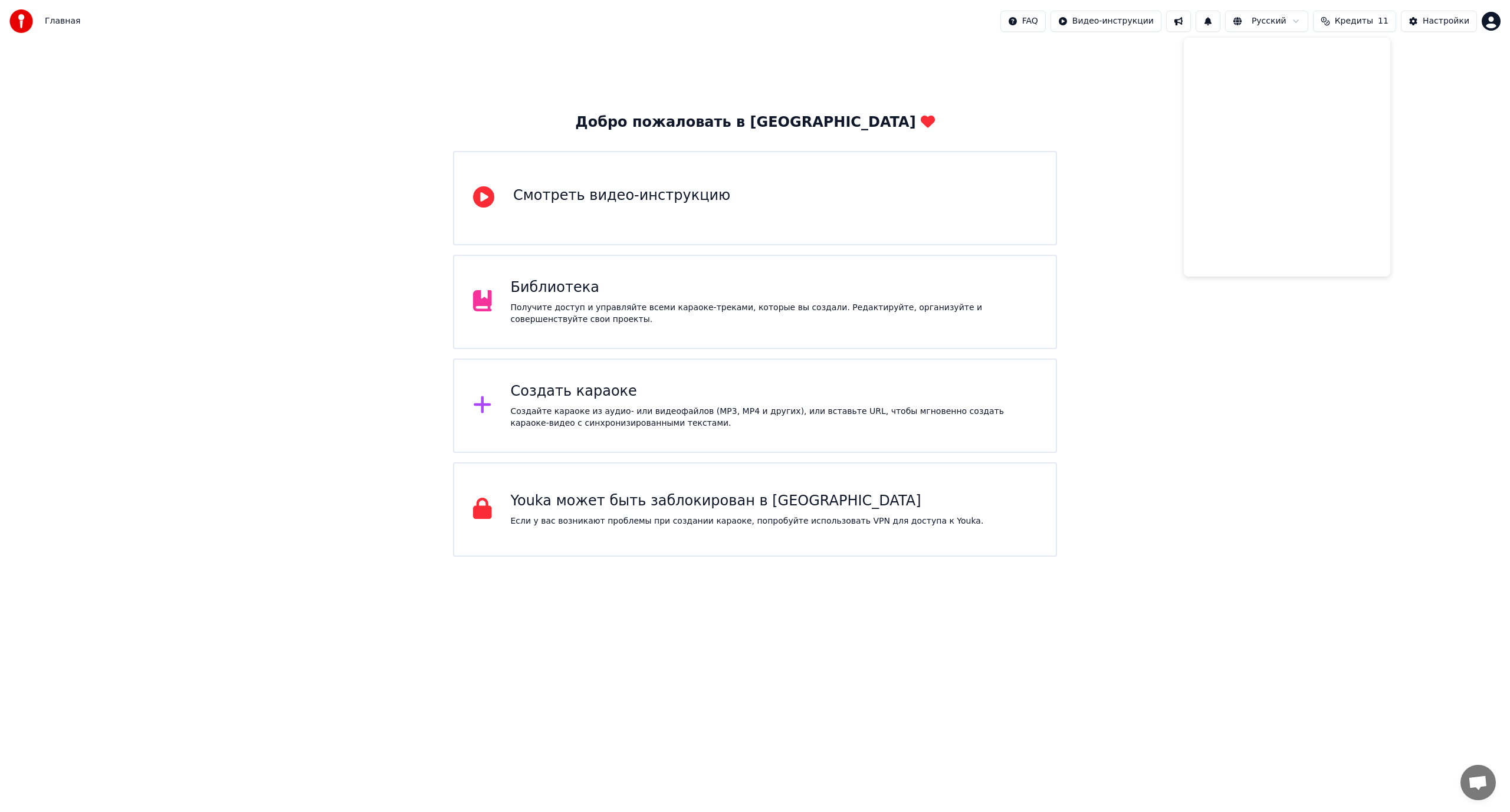
click at [25, 21] on img at bounding box center [21, 21] width 24 height 24
click at [62, 21] on span "Главная" at bounding box center [62, 21] width 35 height 12
click at [1490, 17] on html "Главная FAQ Видео-инструкции Русский Кредиты 11 Настройки Добро пожаловать в Yo…" at bounding box center [755, 278] width 1510 height 556
click at [1438, 43] on div "[EMAIL_ADDRESS][DOMAIN_NAME] Оплата Голосование за функции Выйти 2.2.0 d484335" at bounding box center [1439, 102] width 142 height 140
click at [1374, 18] on html "Главная FAQ Видео-инструкции Русский Кредиты 11 Настройки Добро пожаловать в Yo…" at bounding box center [755, 278] width 1510 height 556
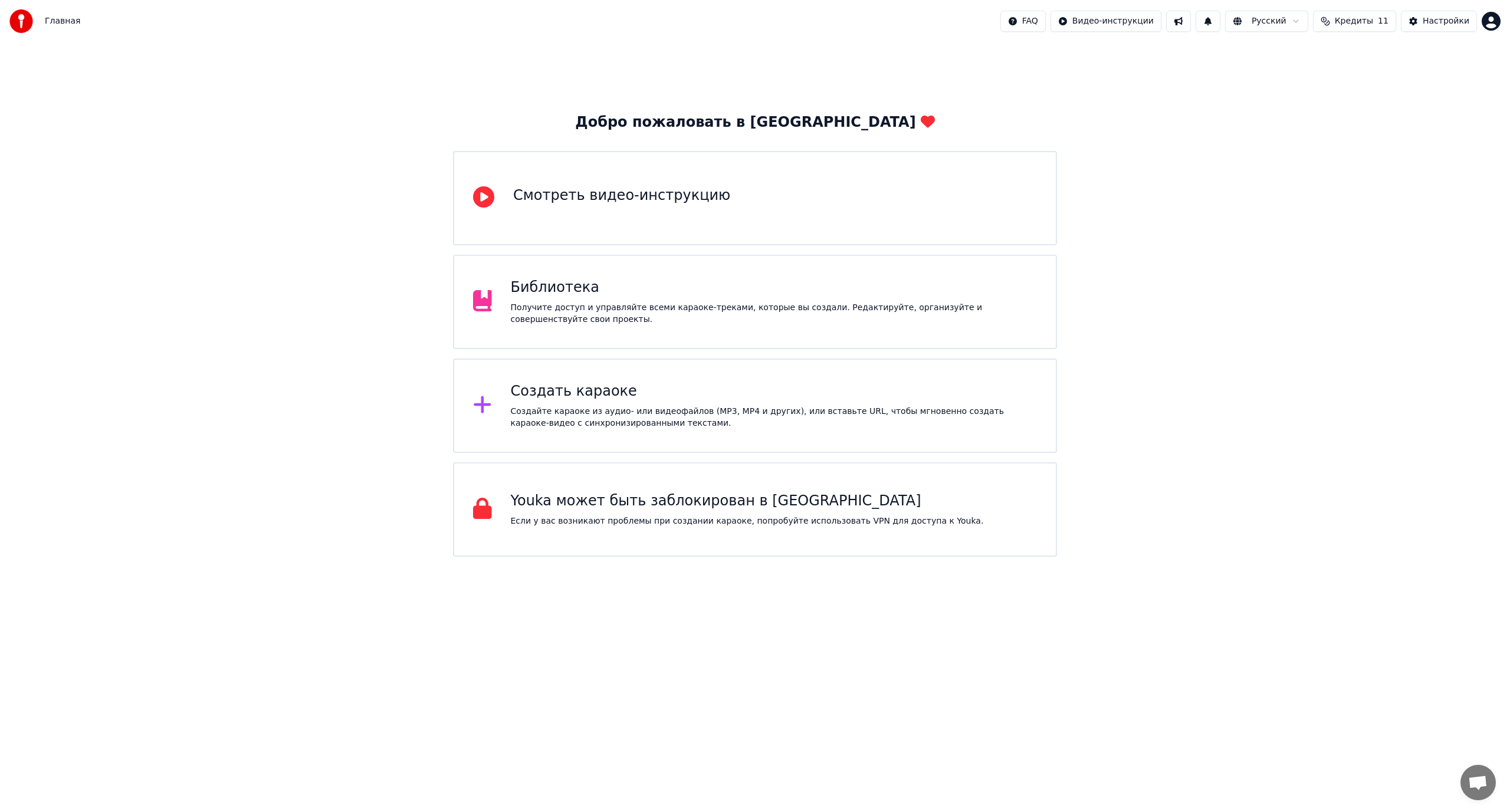
click at [1369, 20] on span "Кредиты" at bounding box center [1354, 21] width 38 height 12
click at [1220, 20] on button at bounding box center [1208, 21] width 25 height 21
click at [1191, 21] on button at bounding box center [1178, 21] width 25 height 21
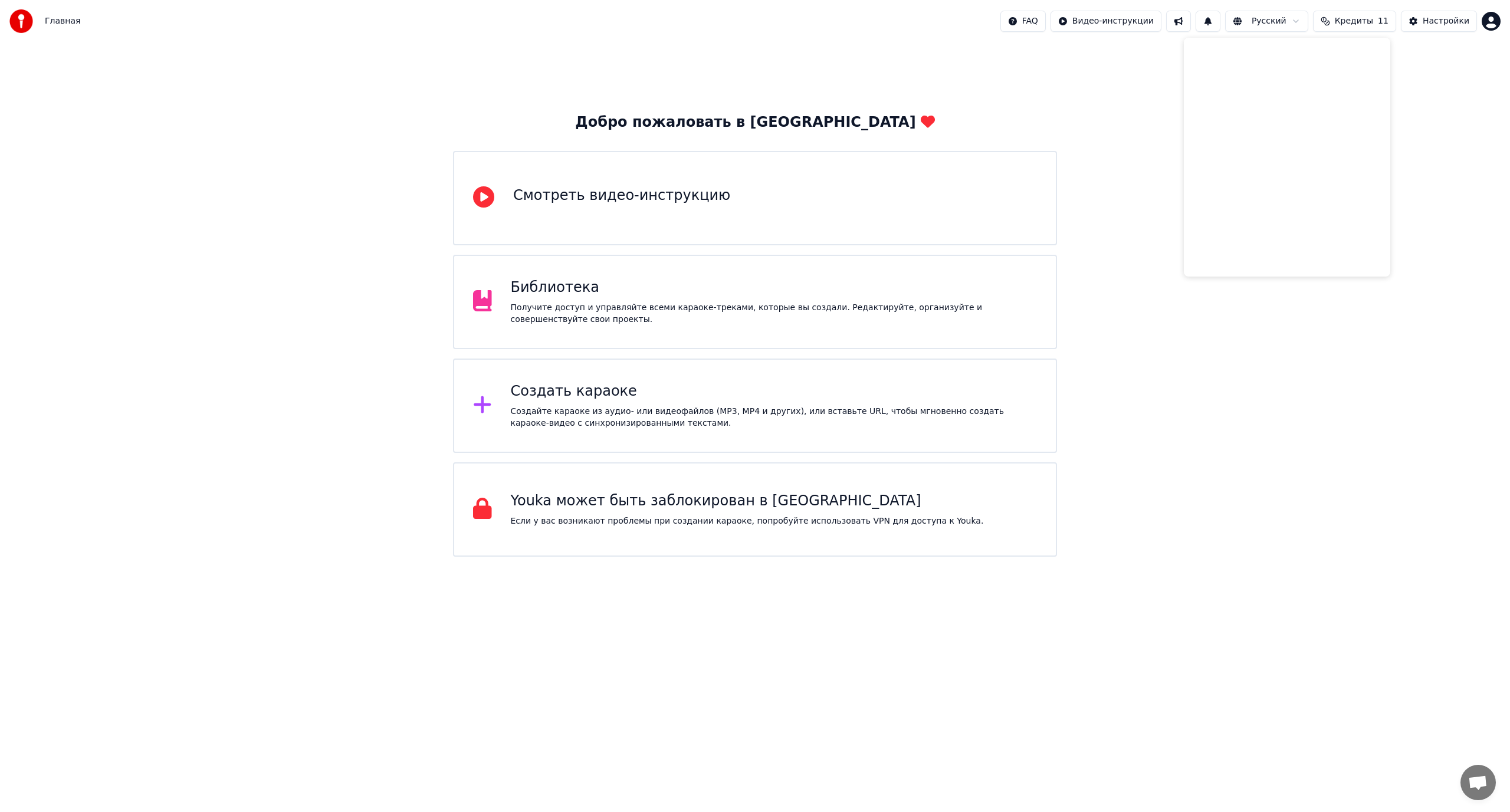
click at [646, 295] on div "Библиотека" at bounding box center [774, 287] width 527 height 19
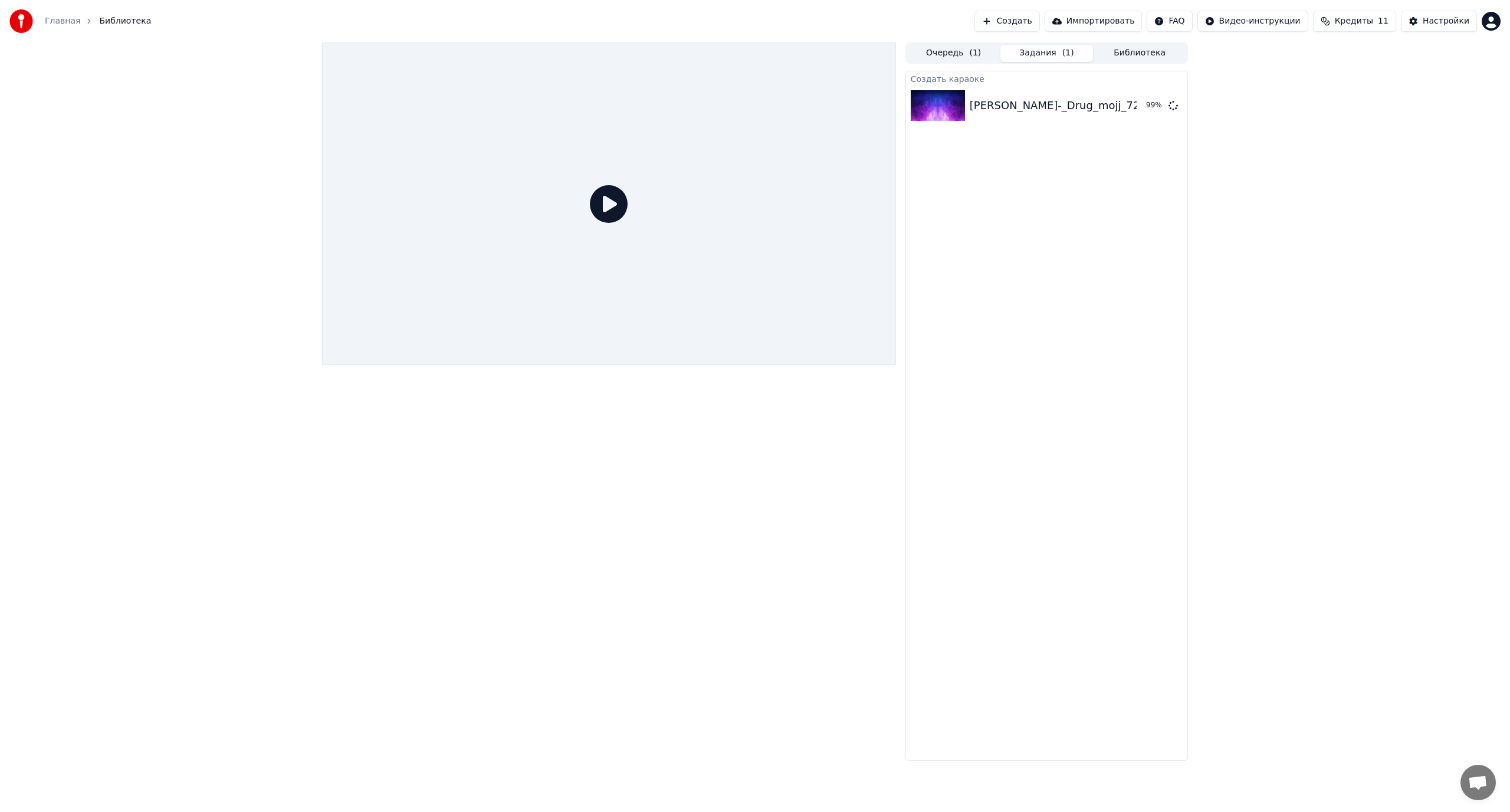
click at [609, 202] on icon at bounding box center [609, 204] width 38 height 38
click at [1494, 20] on html "Главная Библиотека Создать Импортировать FAQ Видео-инструкции Кредиты 11 Настро…" at bounding box center [755, 406] width 1510 height 812
click at [603, 202] on html "Главная Библиотека Создать Импортировать FAQ Видео-инструкции Кредиты 11 Настро…" at bounding box center [755, 406] width 1510 height 812
click at [611, 205] on icon at bounding box center [609, 204] width 38 height 38
click at [1490, 20] on html "Главная Библиотека Создать Импортировать FAQ Видео-инструкции Кредиты 11 Настро…" at bounding box center [755, 406] width 1510 height 812
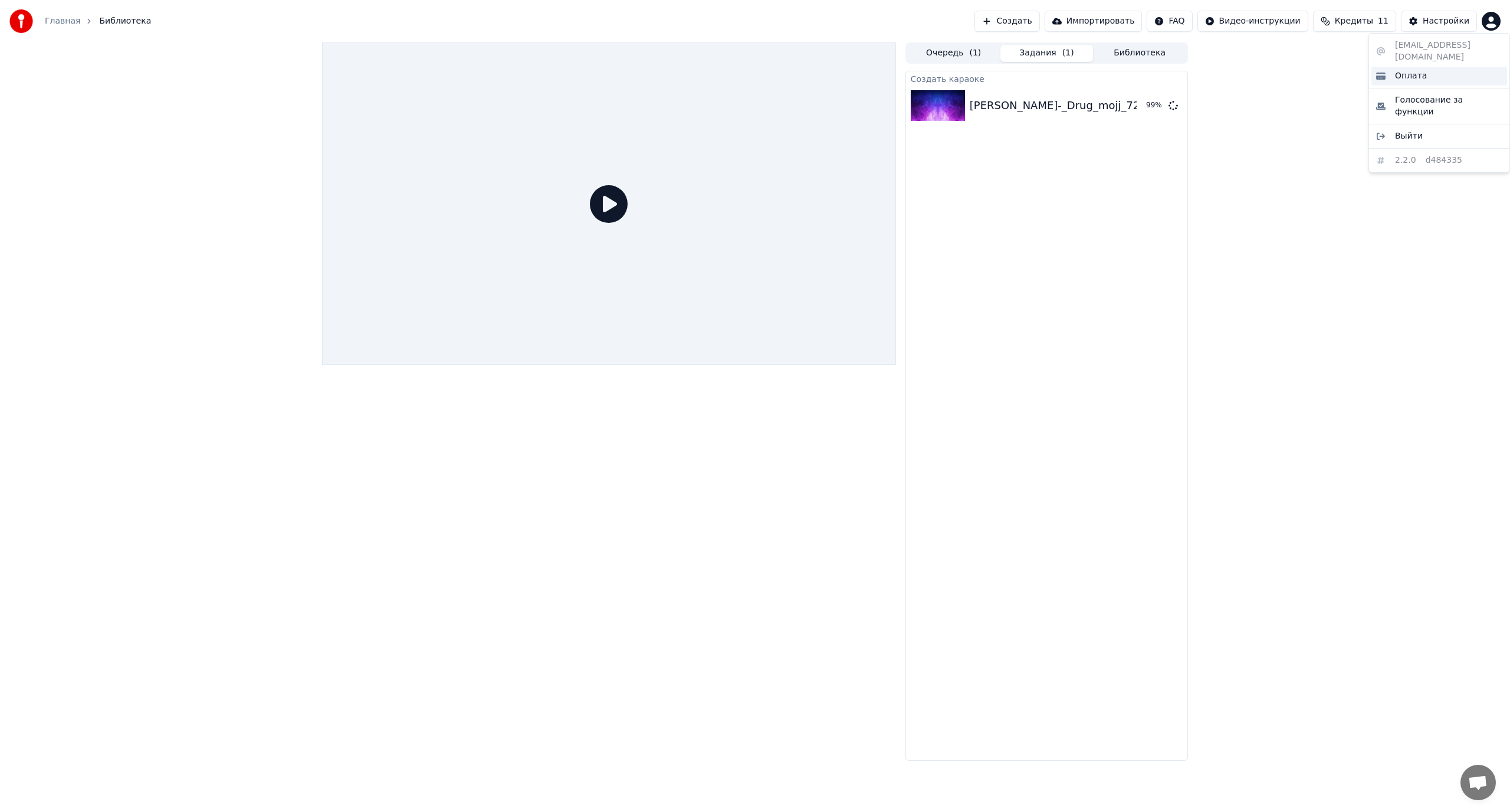
click at [1411, 70] on span "Оплата" at bounding box center [1411, 76] width 32 height 12
